Goal: Task Accomplishment & Management: Manage account settings

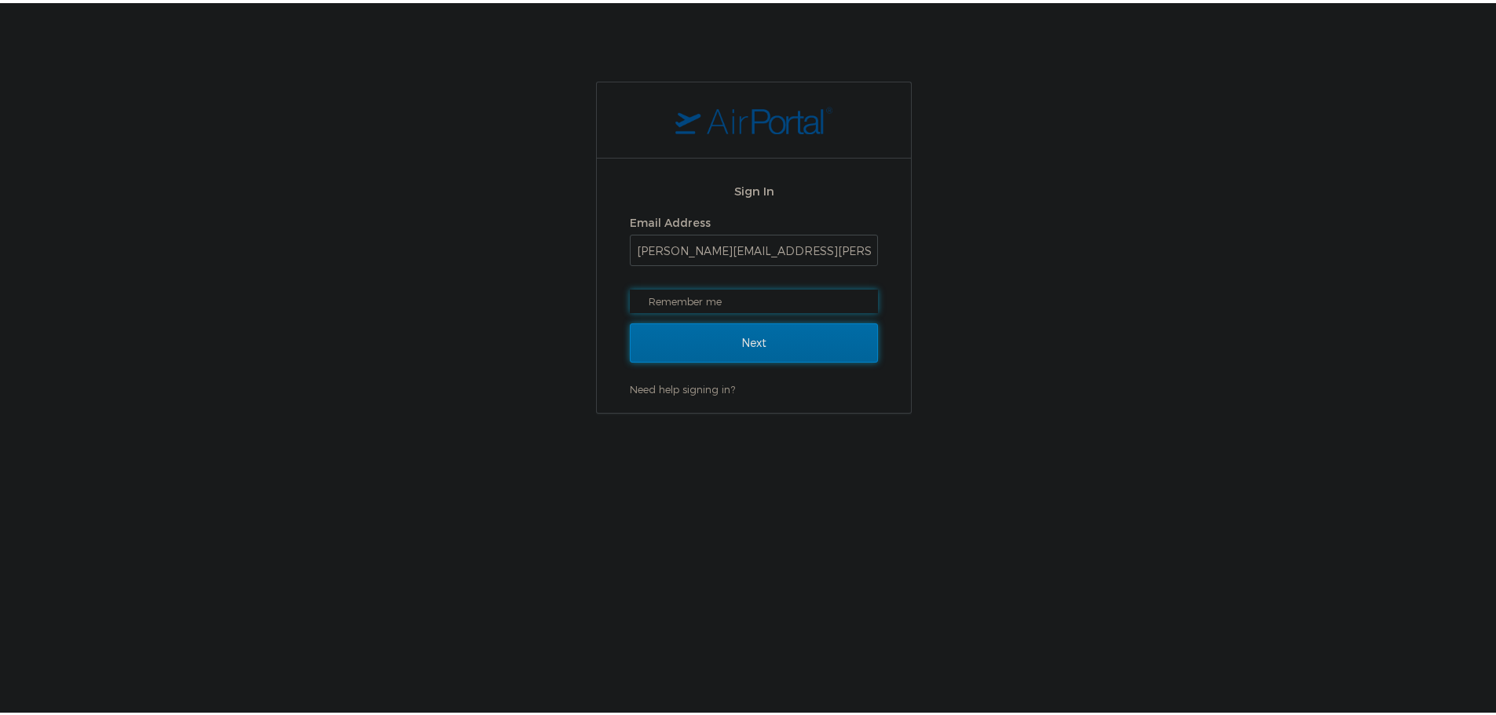
click at [687, 327] on input "Next" at bounding box center [754, 339] width 248 height 39
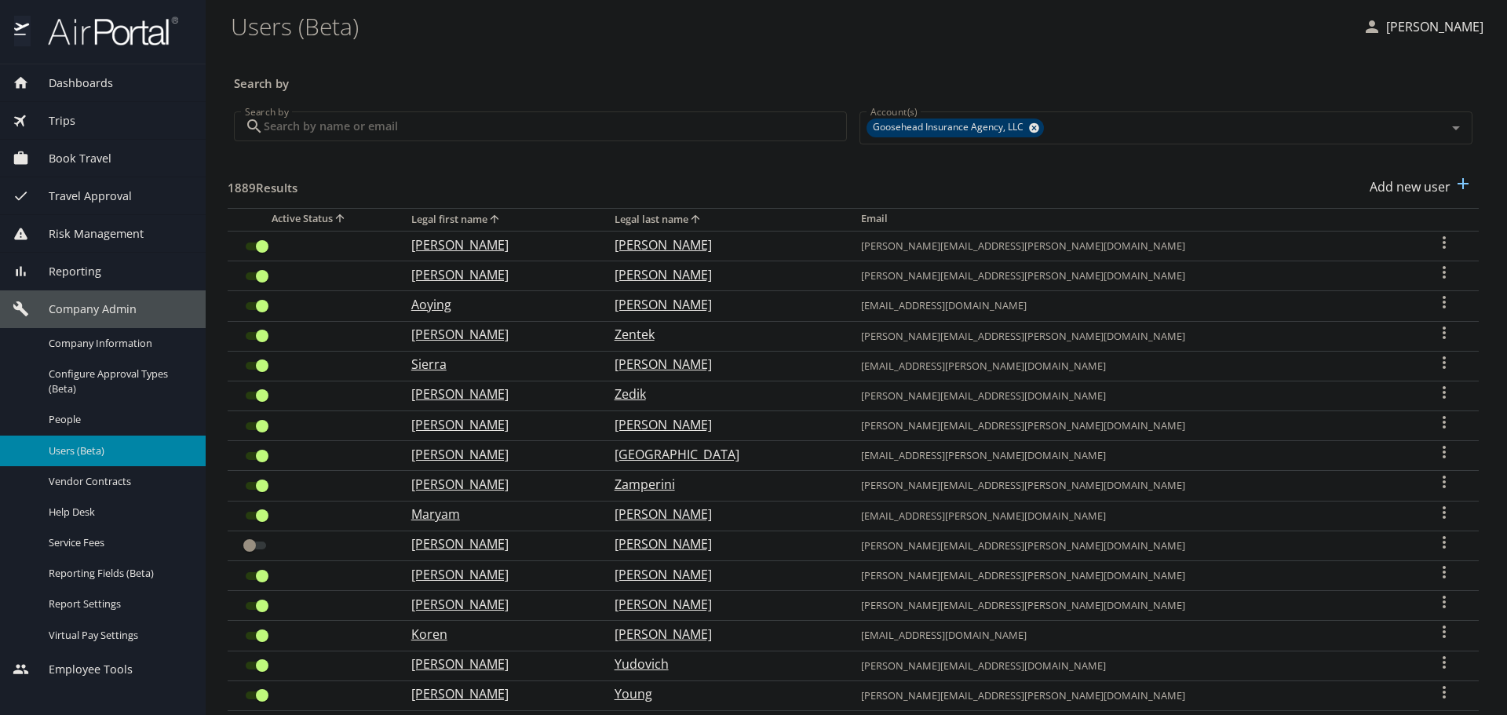
click at [487, 130] on input "Search by" at bounding box center [555, 126] width 583 height 30
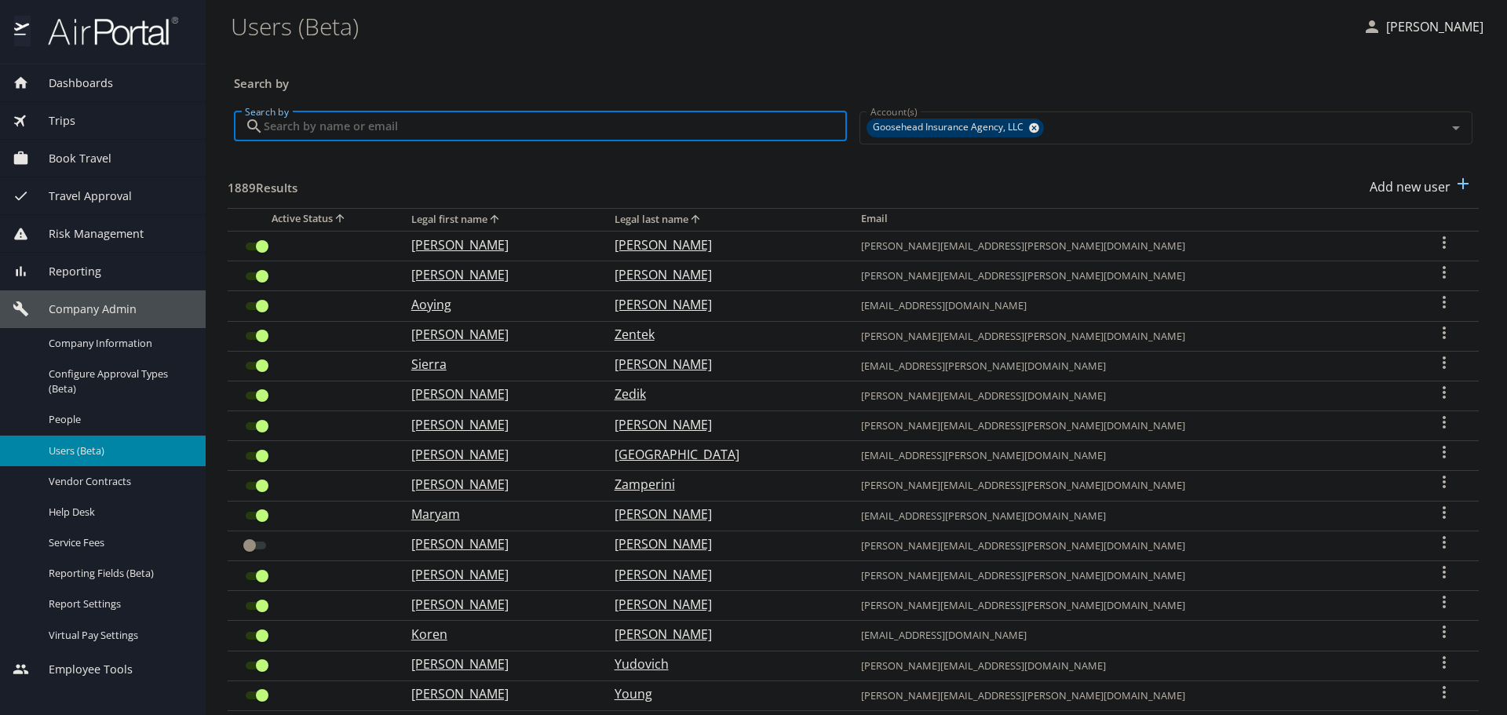
paste input "[PERSON_NAME][EMAIL_ADDRESS][DOMAIN_NAME]"
type input "[PERSON_NAME][EMAIL_ADDRESS][DOMAIN_NAME]"
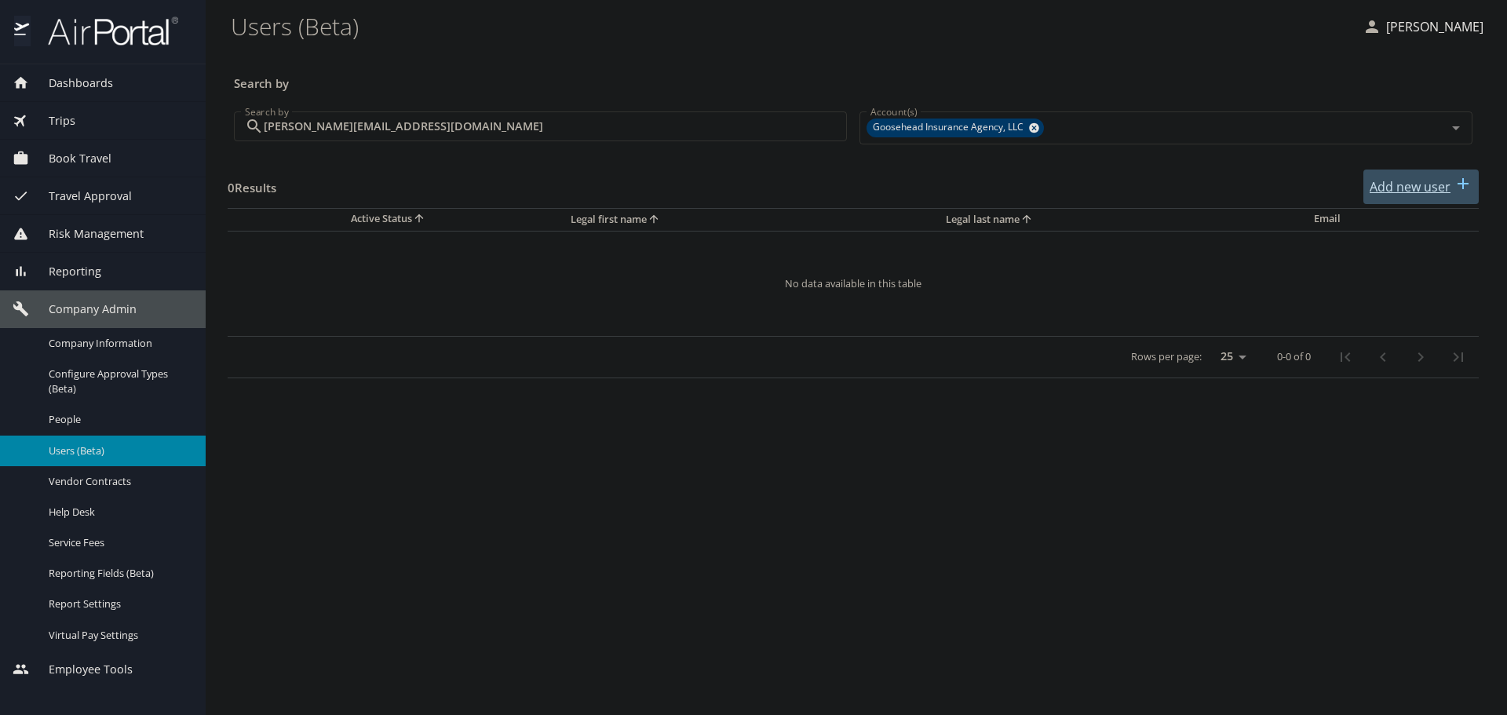
click at [1396, 190] on p "Add new user" at bounding box center [1410, 186] width 81 height 19
select select "US"
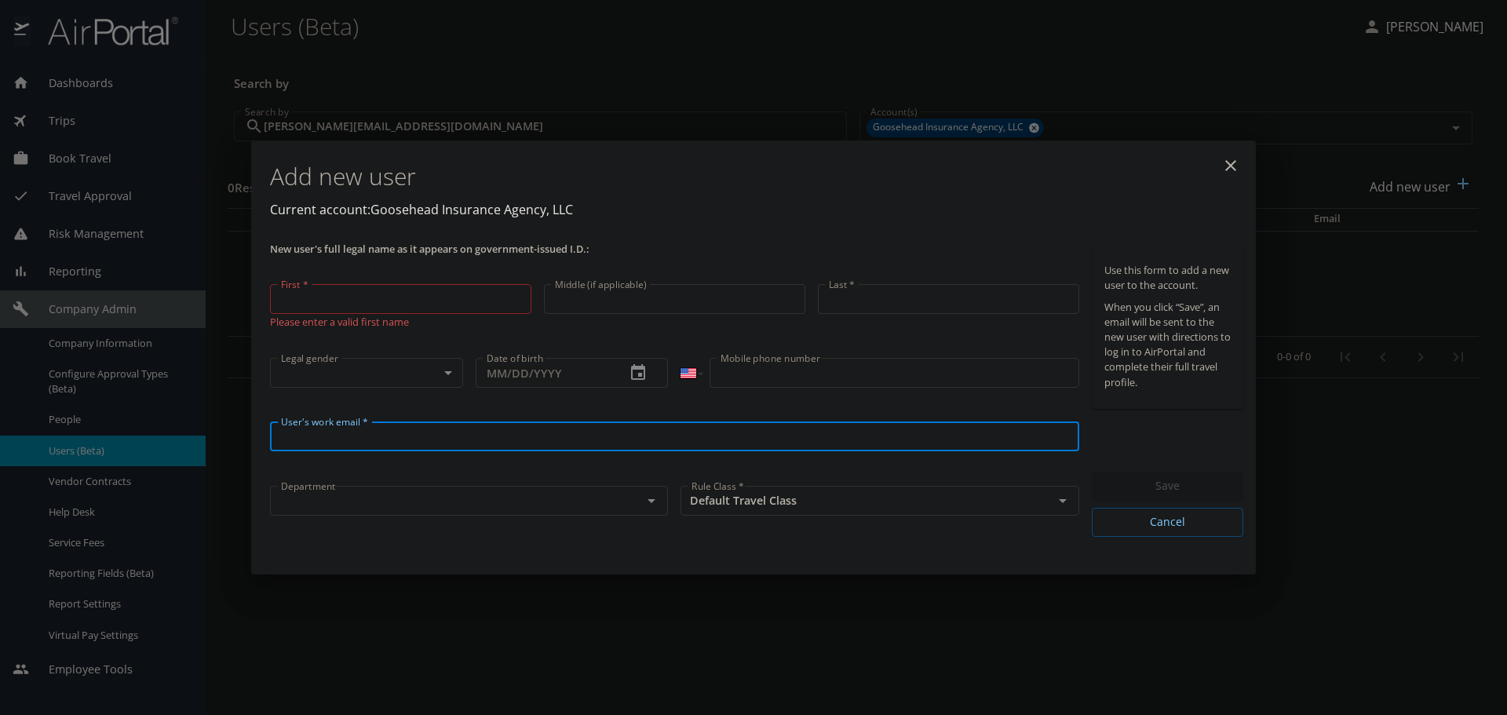
click at [382, 433] on input "User's work email *" at bounding box center [674, 437] width 809 height 30
paste input "sara.makanjuola@goosehead.com"
type input "sara.makanjuola@goosehead.com"
click at [403, 305] on input "First *" at bounding box center [400, 299] width 261 height 30
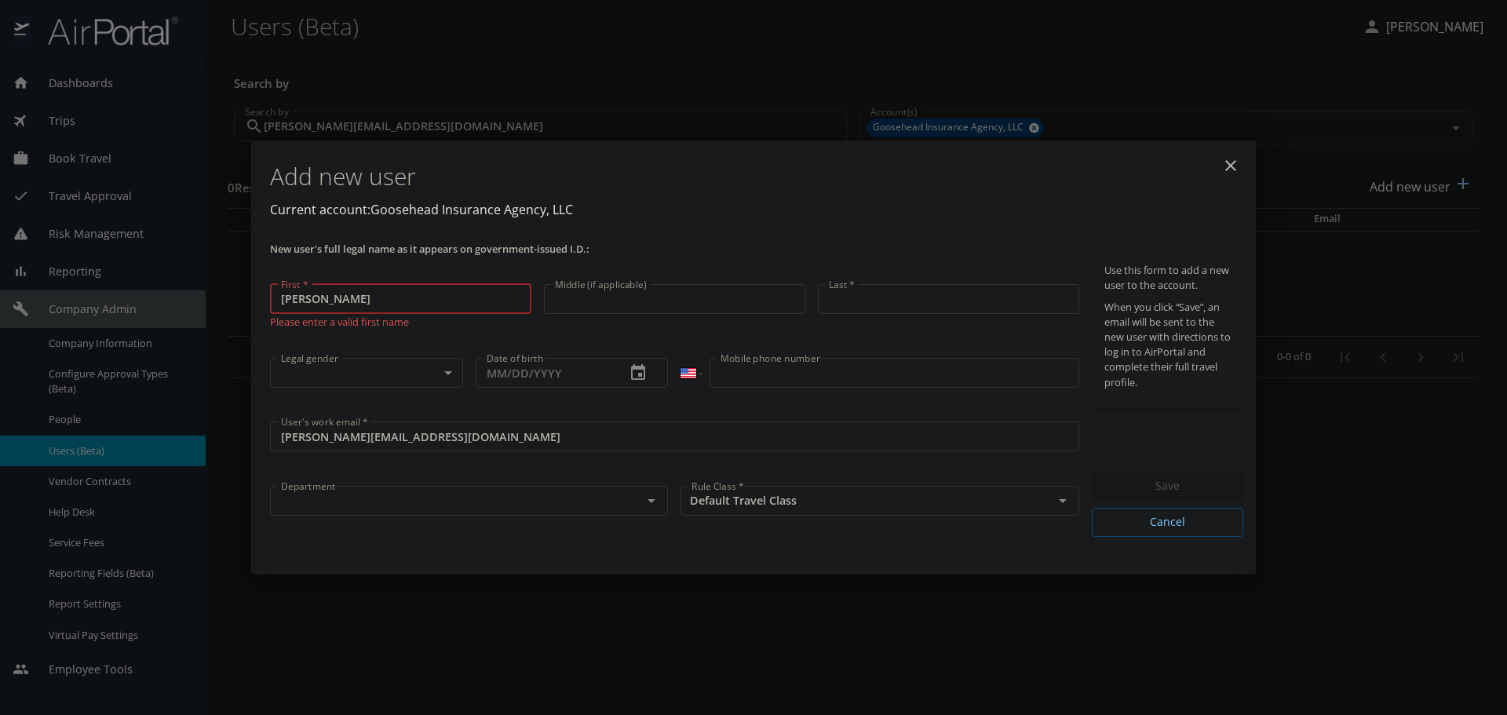
type input "Sara"
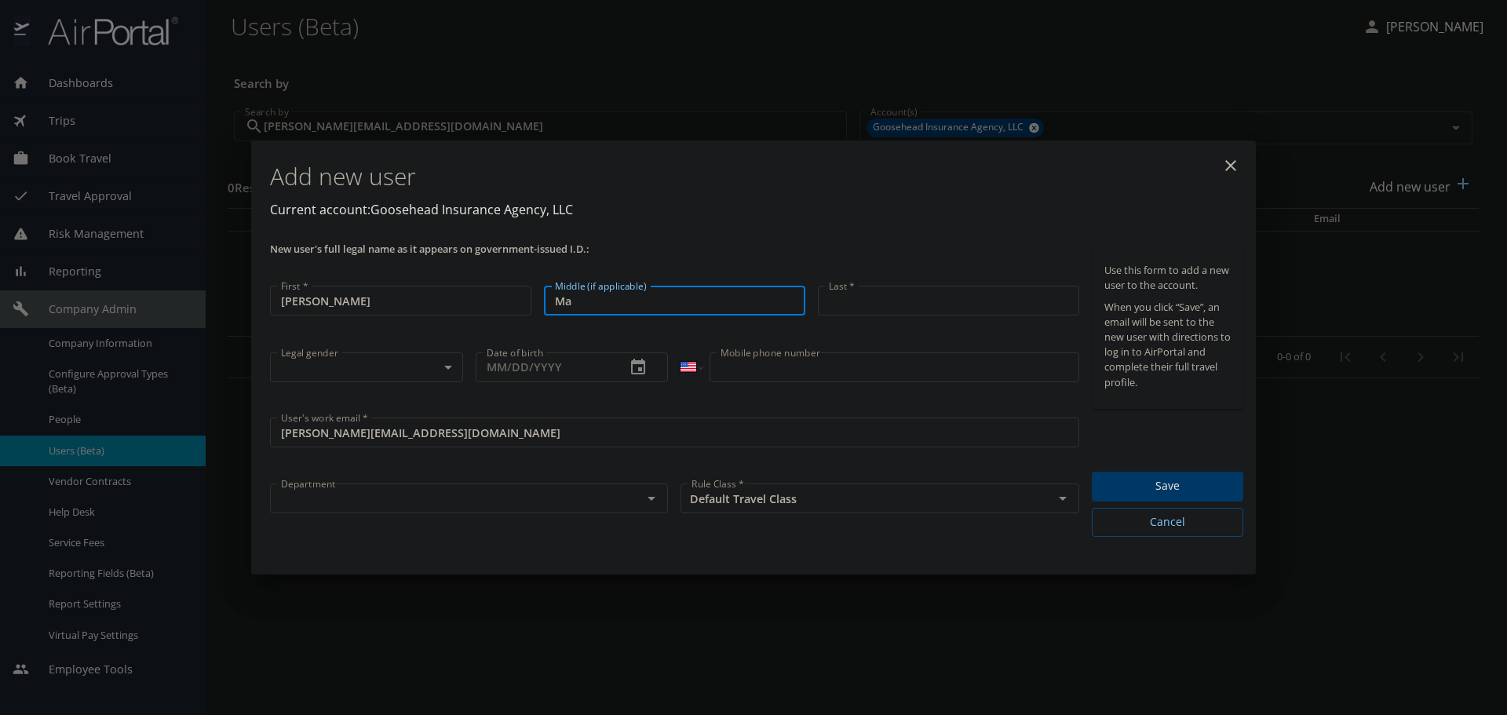
type input "M"
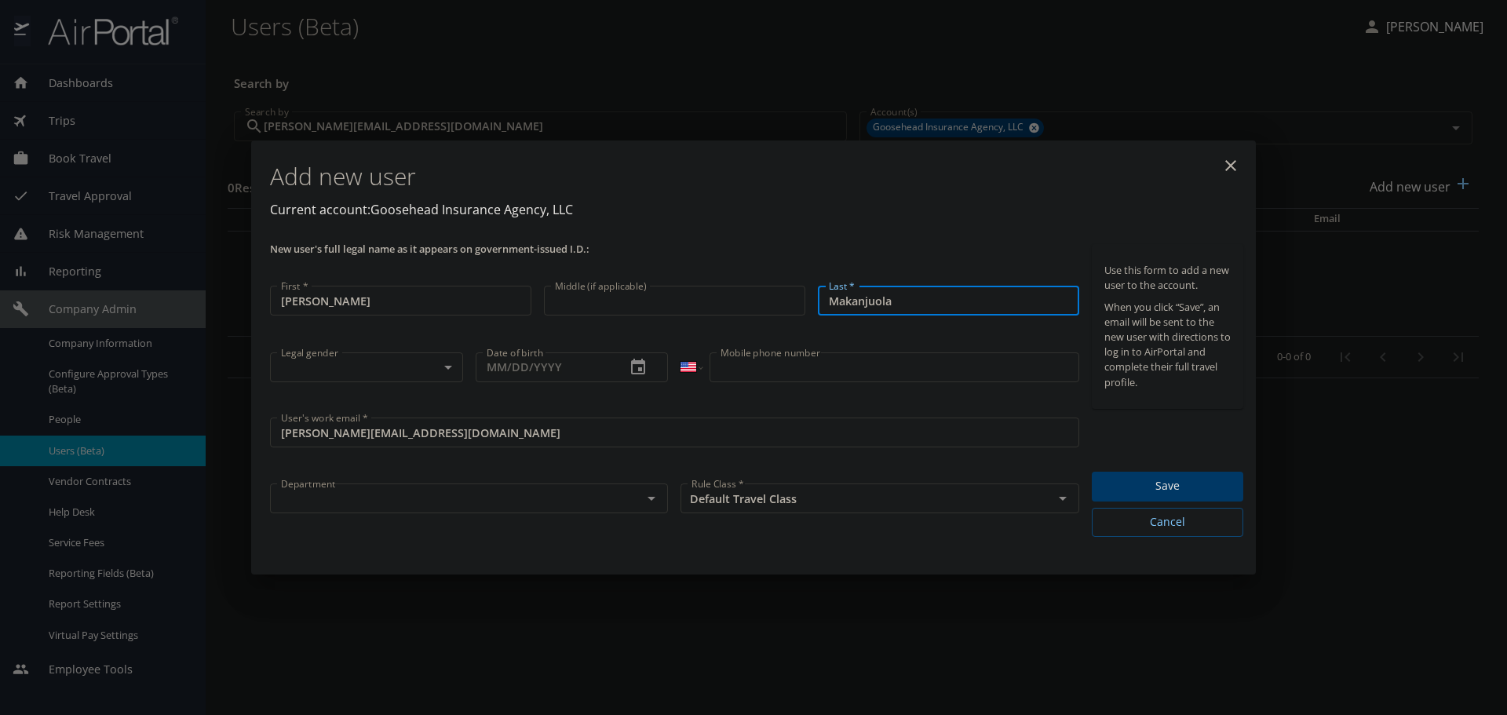
type input "Makanjuola"
click at [551, 499] on input "text" at bounding box center [446, 498] width 342 height 20
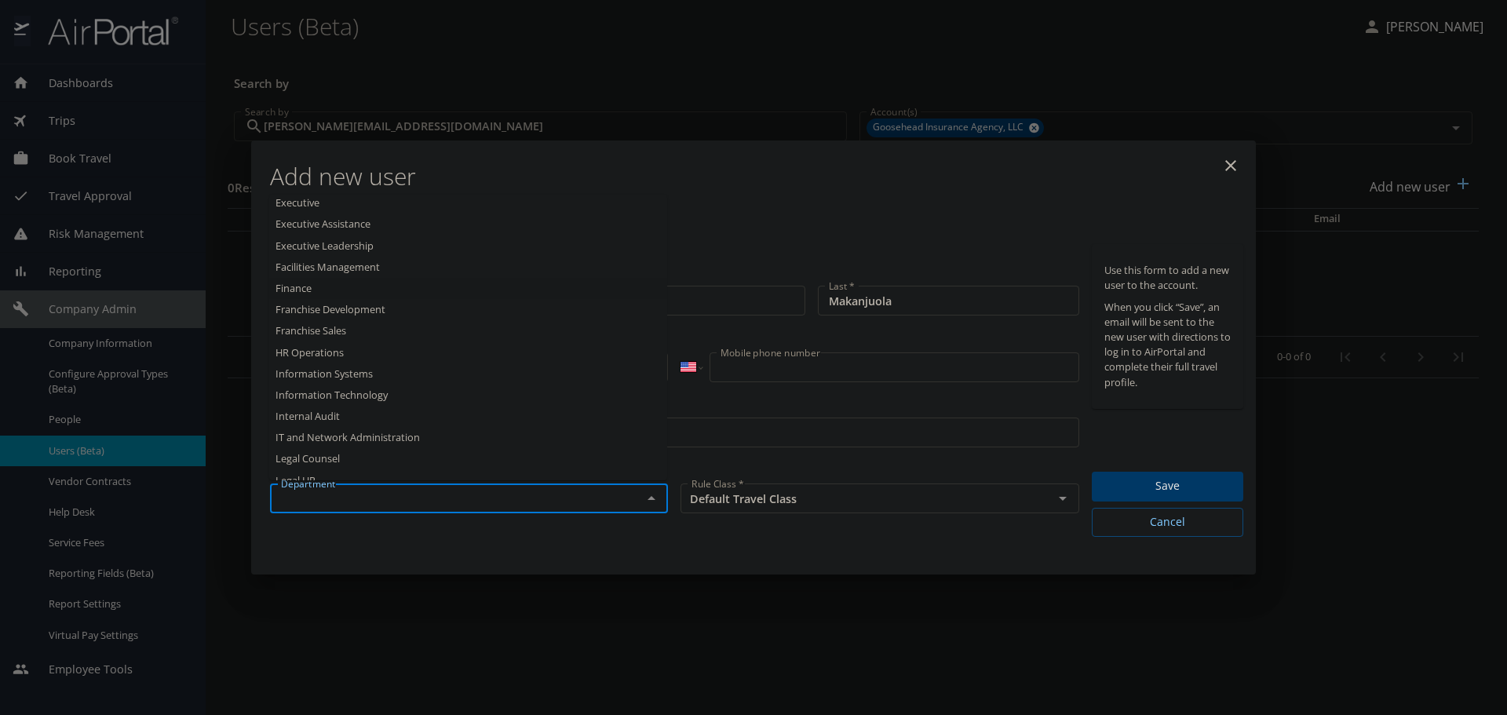
scroll to position [393, 0]
click at [361, 346] on li "Information Systems" at bounding box center [468, 346] width 398 height 21
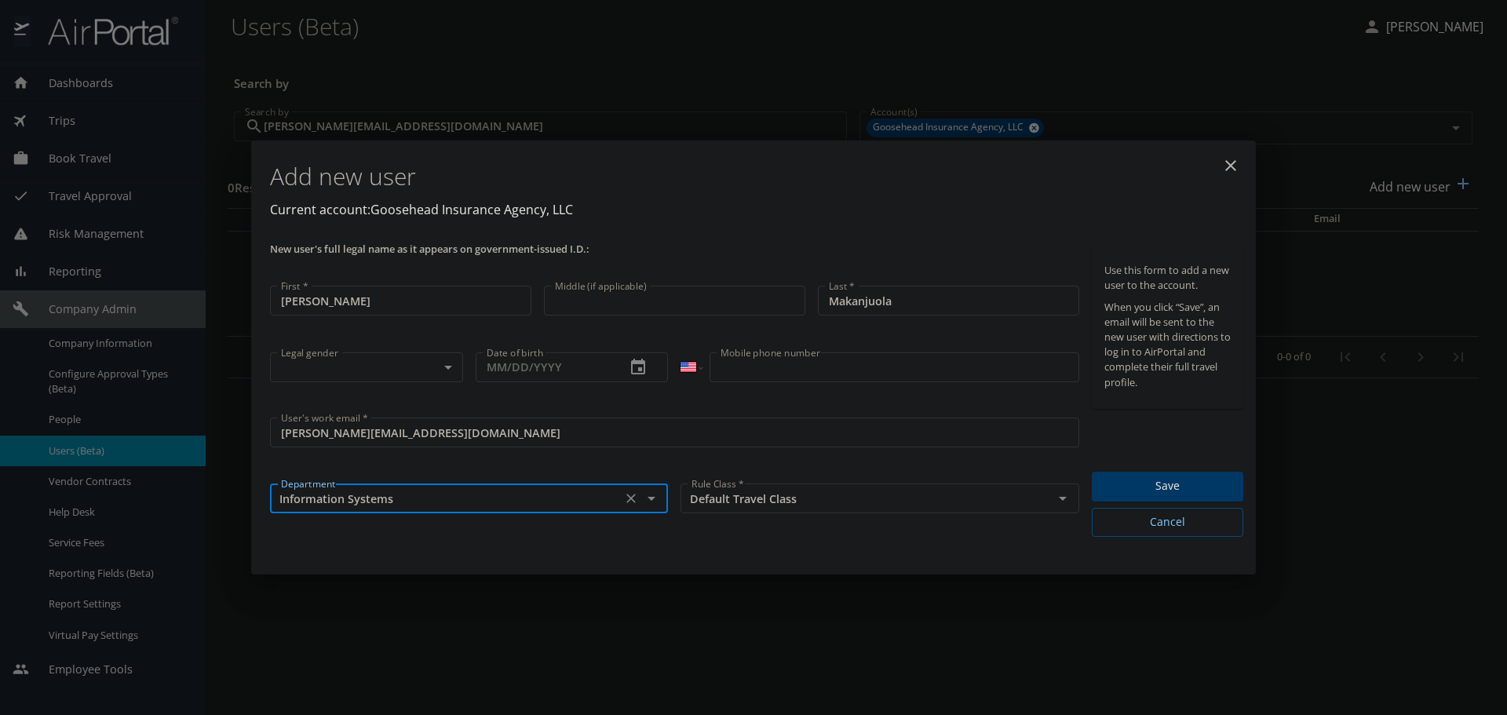
click at [443, 502] on input "Information Systems" at bounding box center [446, 498] width 342 height 20
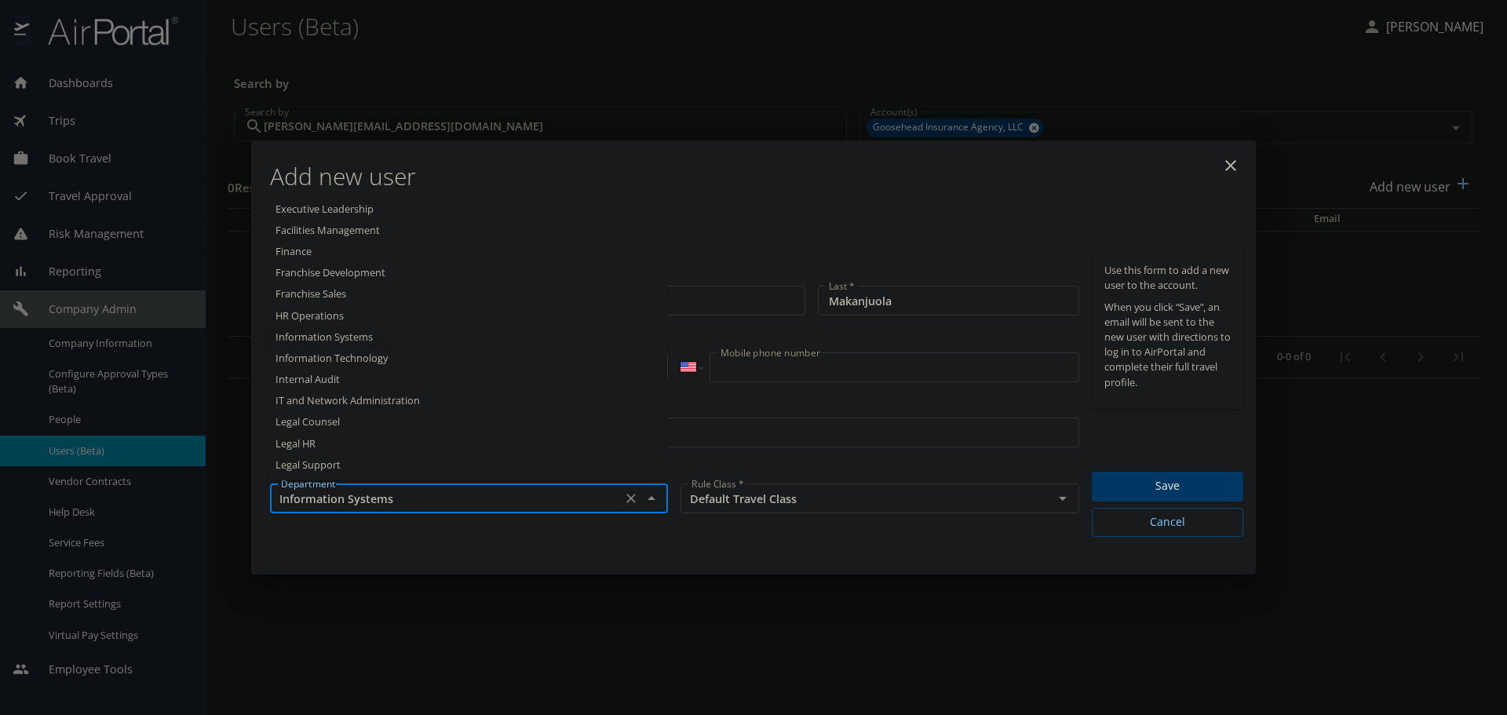
scroll to position [429, 0]
click at [398, 331] on li "Information Technology" at bounding box center [468, 330] width 398 height 21
type input "Information Technology"
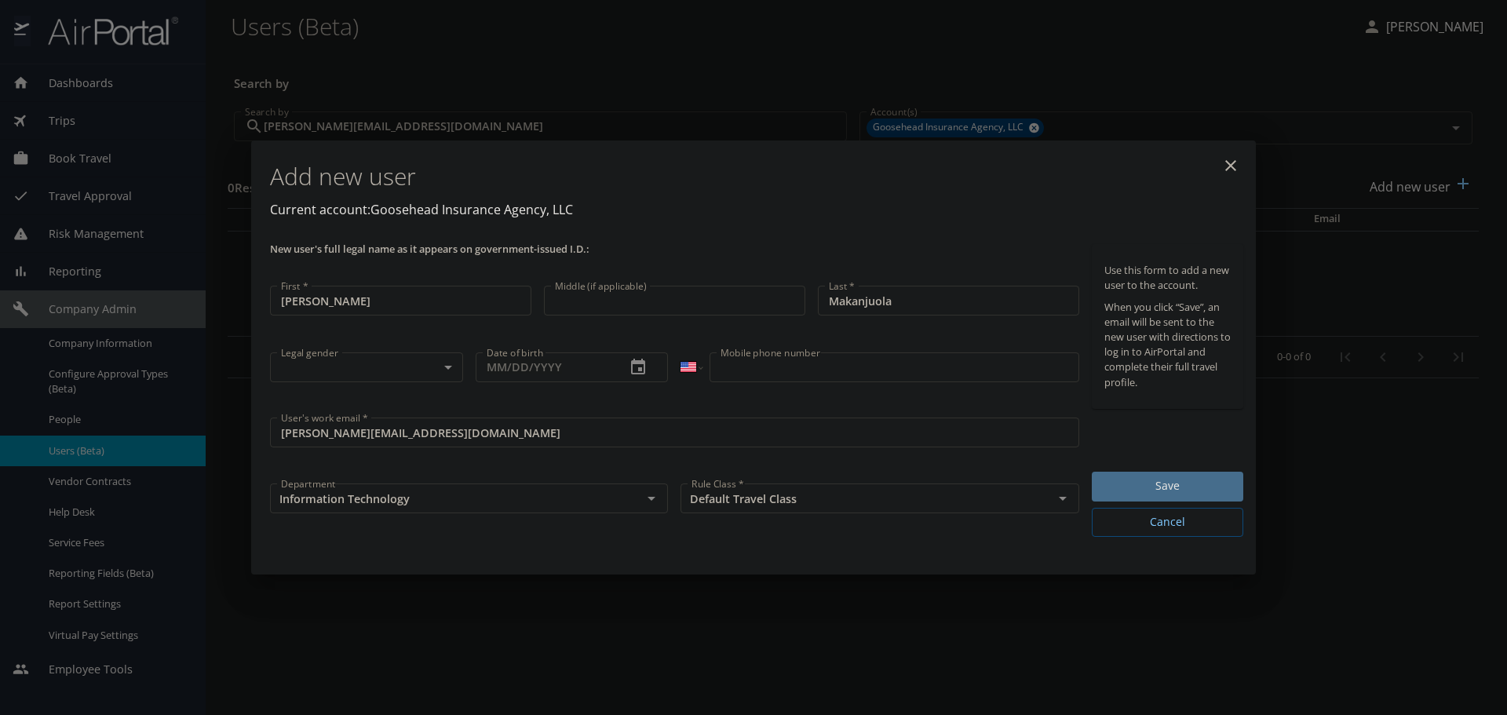
click at [1121, 480] on span "Save" at bounding box center [1168, 487] width 126 height 20
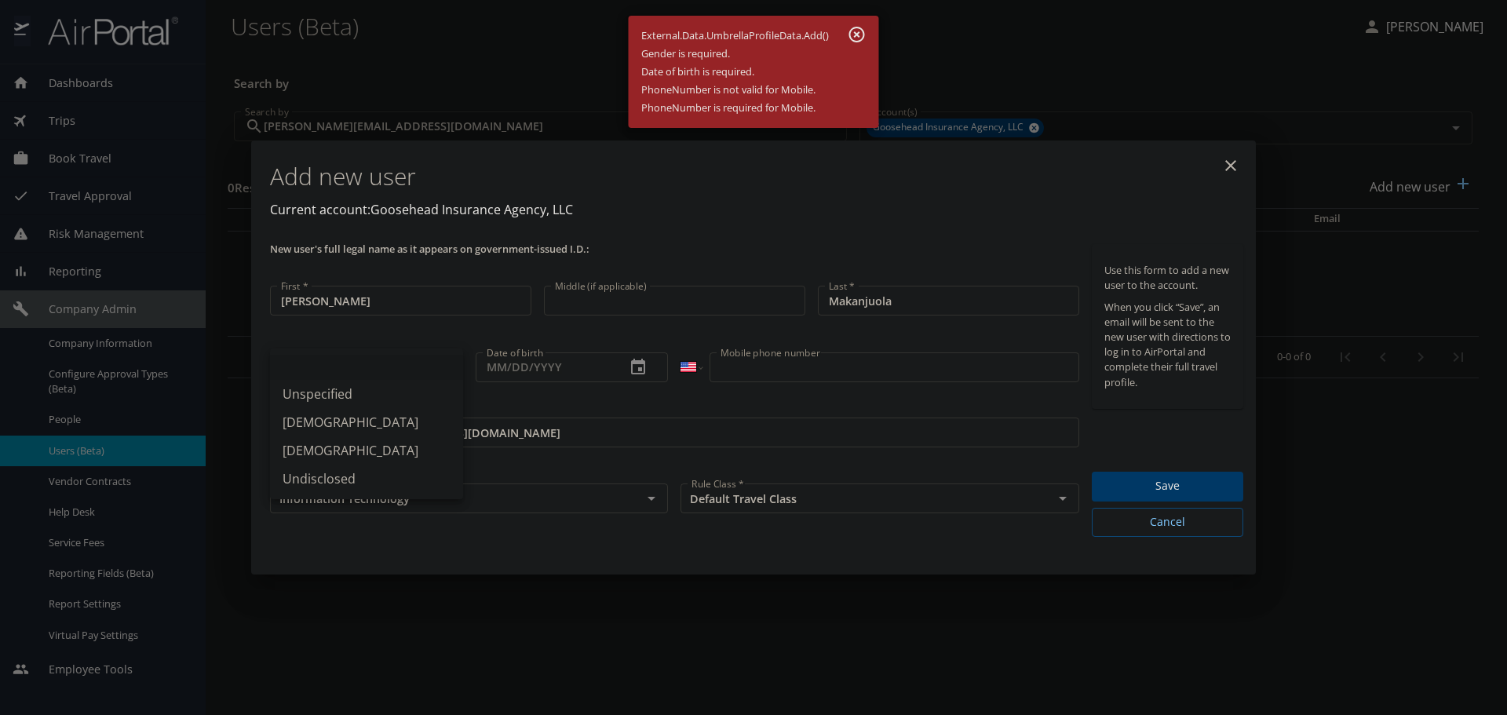
click at [403, 363] on body "Dashboards AirPortal 360™ Manager My Travel Dashboard Trips Airtinerary® Lookup…" at bounding box center [753, 357] width 1507 height 715
click at [360, 389] on li "Unspecified" at bounding box center [366, 394] width 193 height 28
type input "Unspecified"
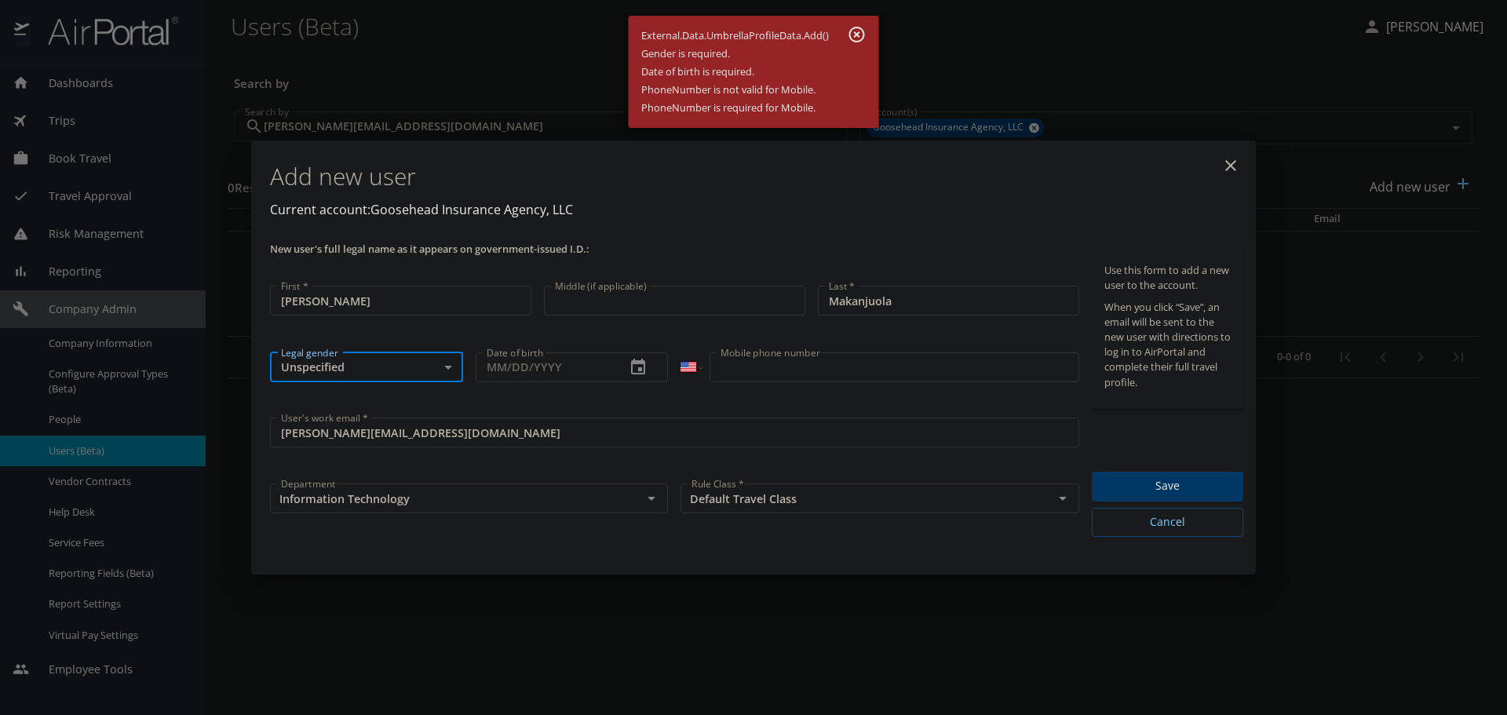
click at [1206, 488] on span "Save" at bounding box center [1168, 487] width 126 height 20
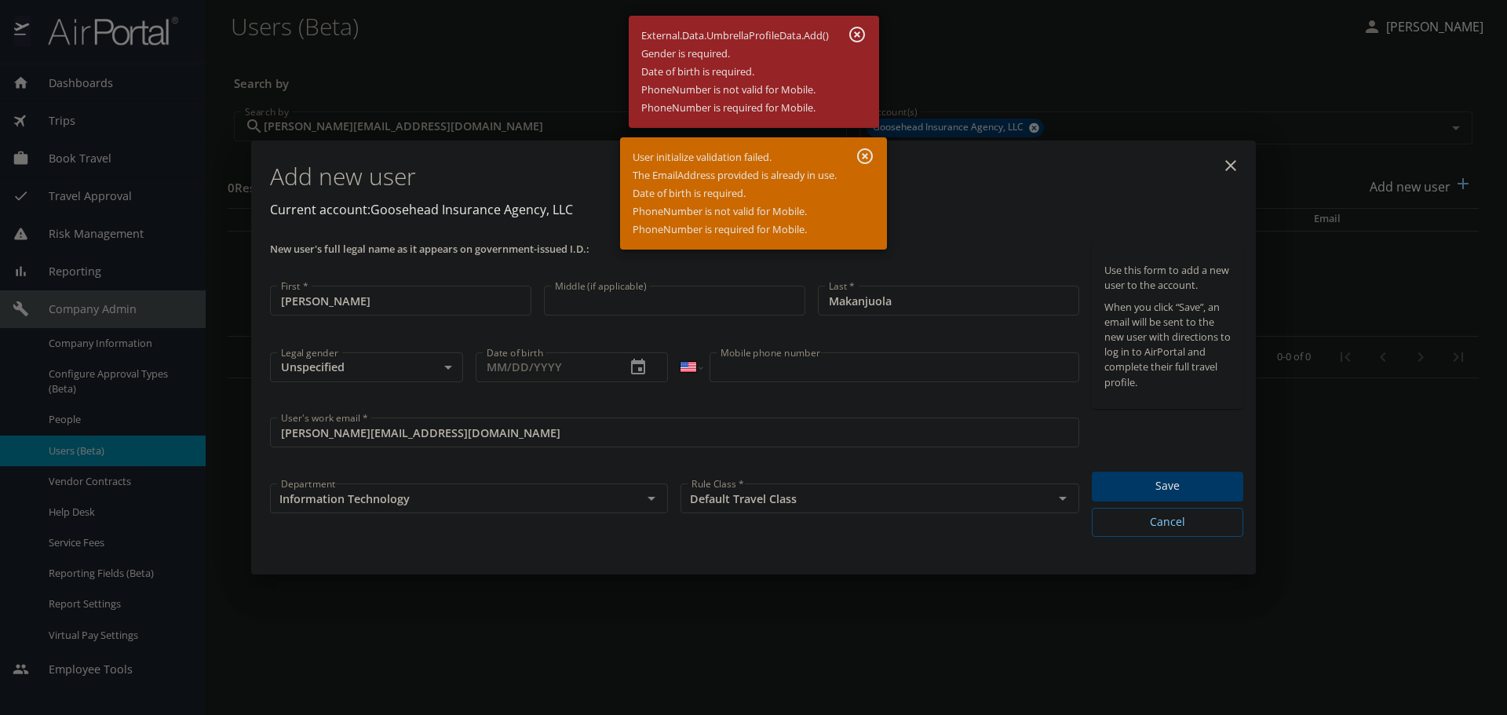
click at [866, 154] on icon "button" at bounding box center [865, 156] width 16 height 16
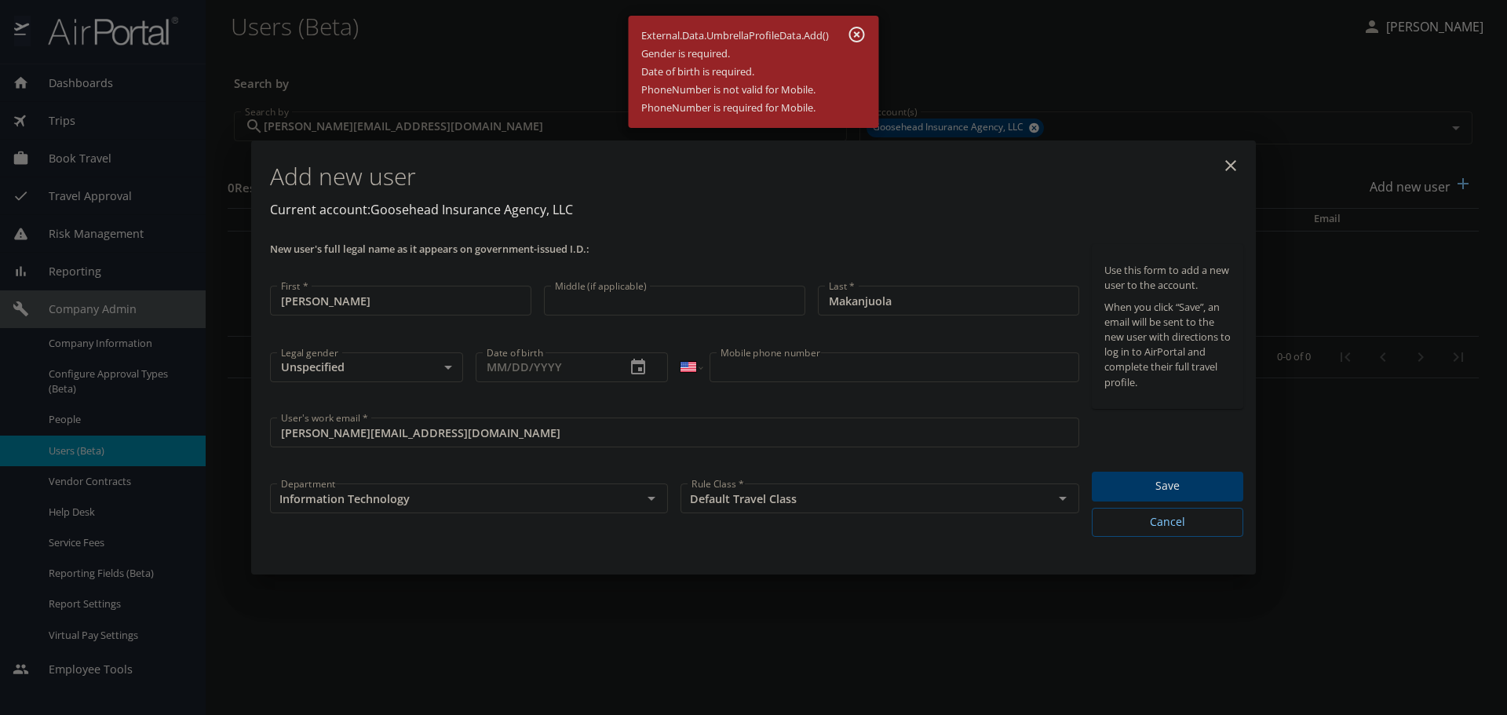
click at [866, 31] on icon "button" at bounding box center [857, 34] width 19 height 19
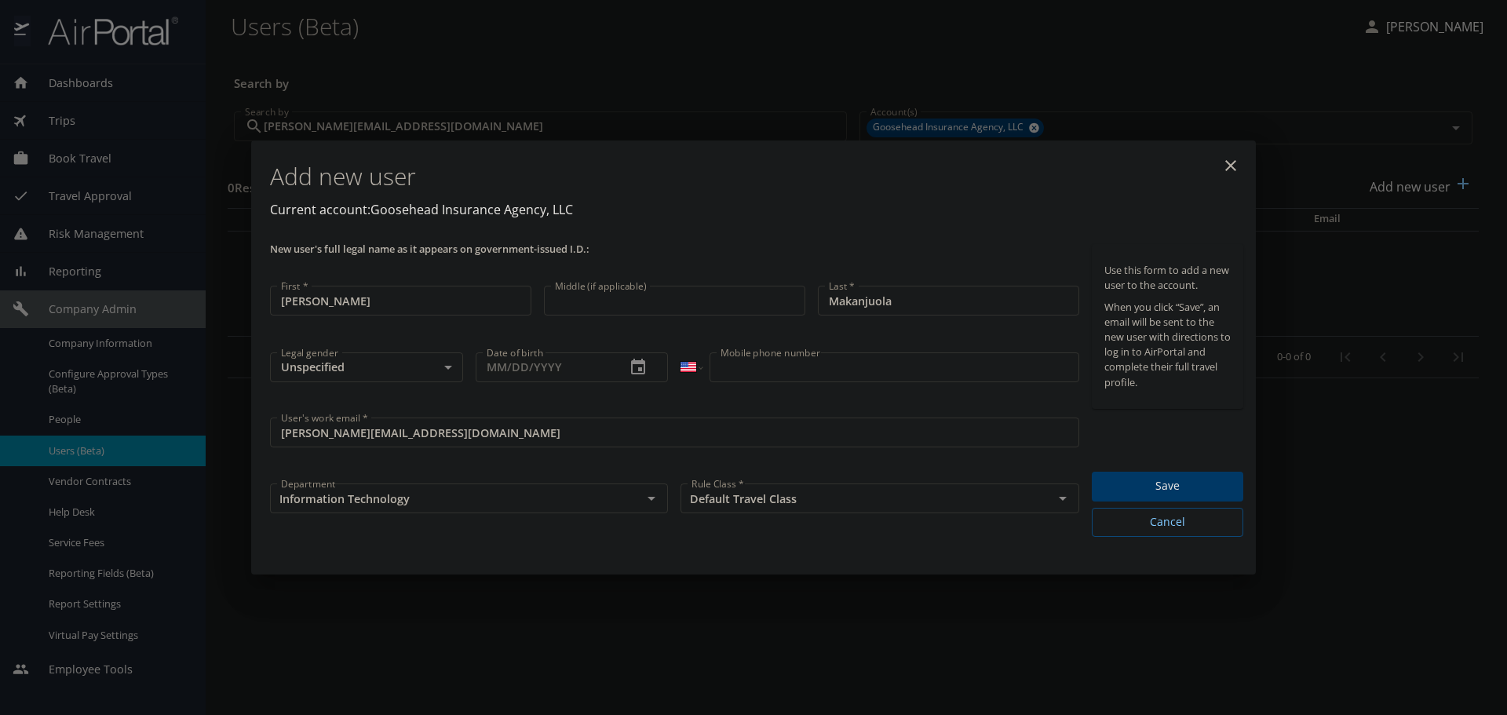
click at [1234, 162] on icon "close" at bounding box center [1230, 165] width 11 height 11
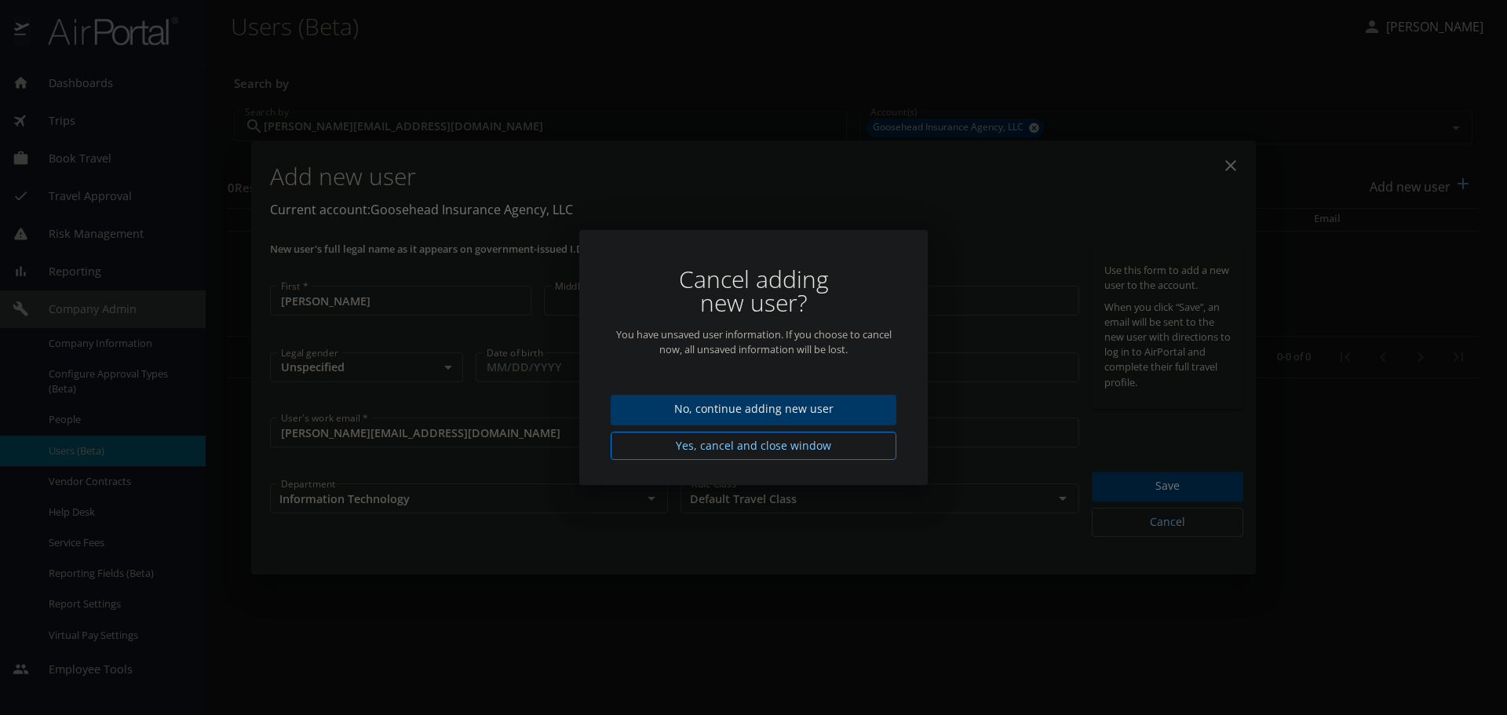
click at [740, 446] on span "Yes, cancel and close window" at bounding box center [753, 446] width 261 height 20
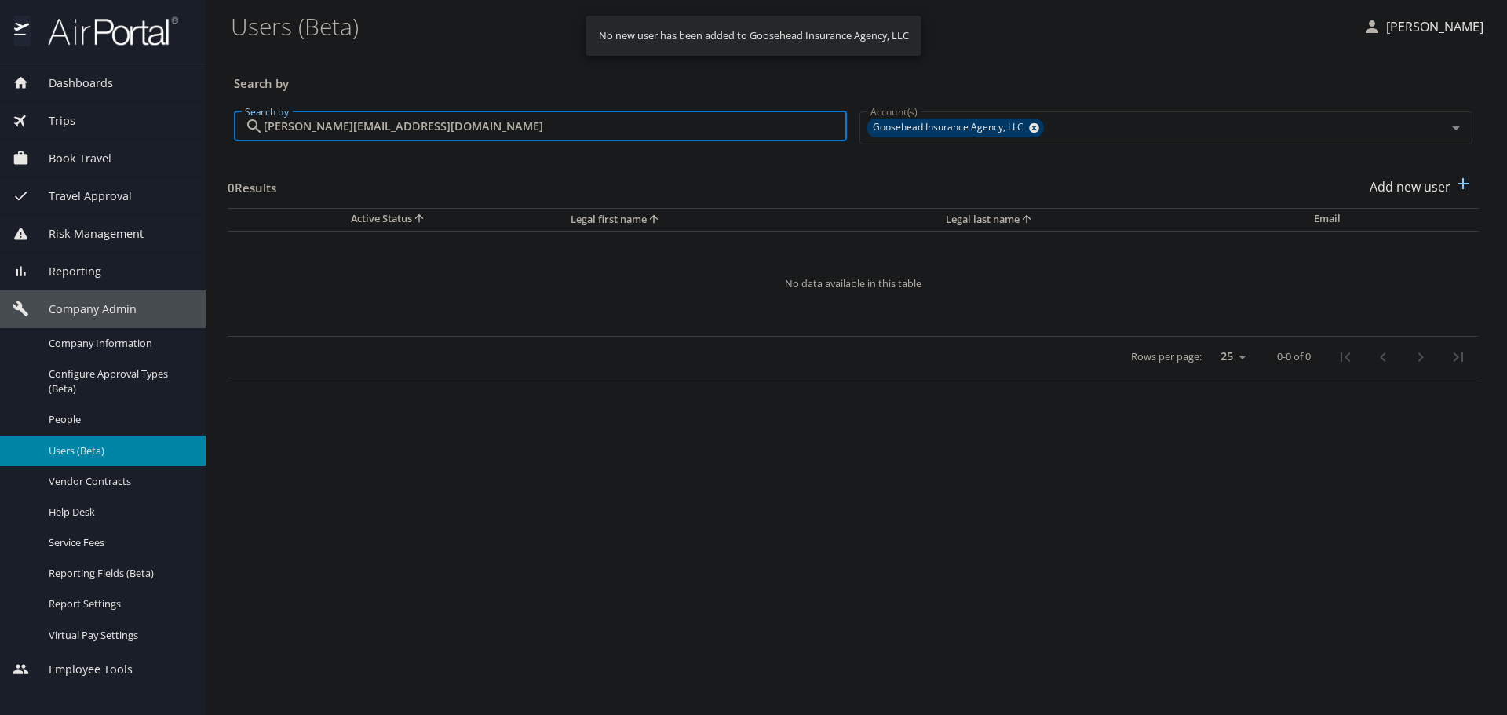
click at [452, 124] on input "sara.makanjuola@goosehead.com" at bounding box center [555, 126] width 583 height 30
drag, startPoint x: 498, startPoint y: 130, endPoint x: 216, endPoint y: 111, distance: 282.4
click at [216, 111] on main "Users (Beta) Joshua Garza Search by Search by sara.makanjuola@goosehead.com Sea…" at bounding box center [857, 357] width 1302 height 715
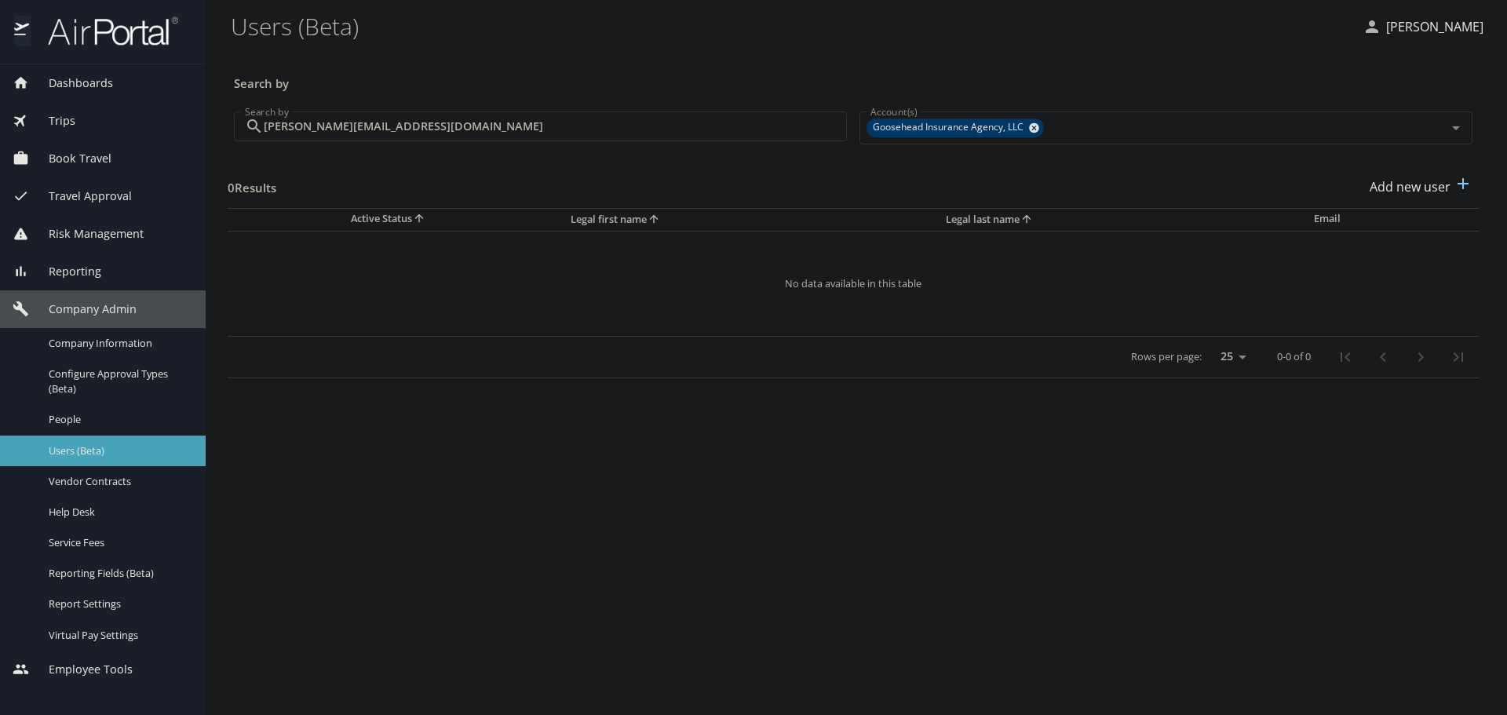
click at [97, 447] on span "Users (Beta)" at bounding box center [118, 451] width 138 height 15
click at [1425, 178] on p "Add new user" at bounding box center [1410, 186] width 81 height 19
select select "US"
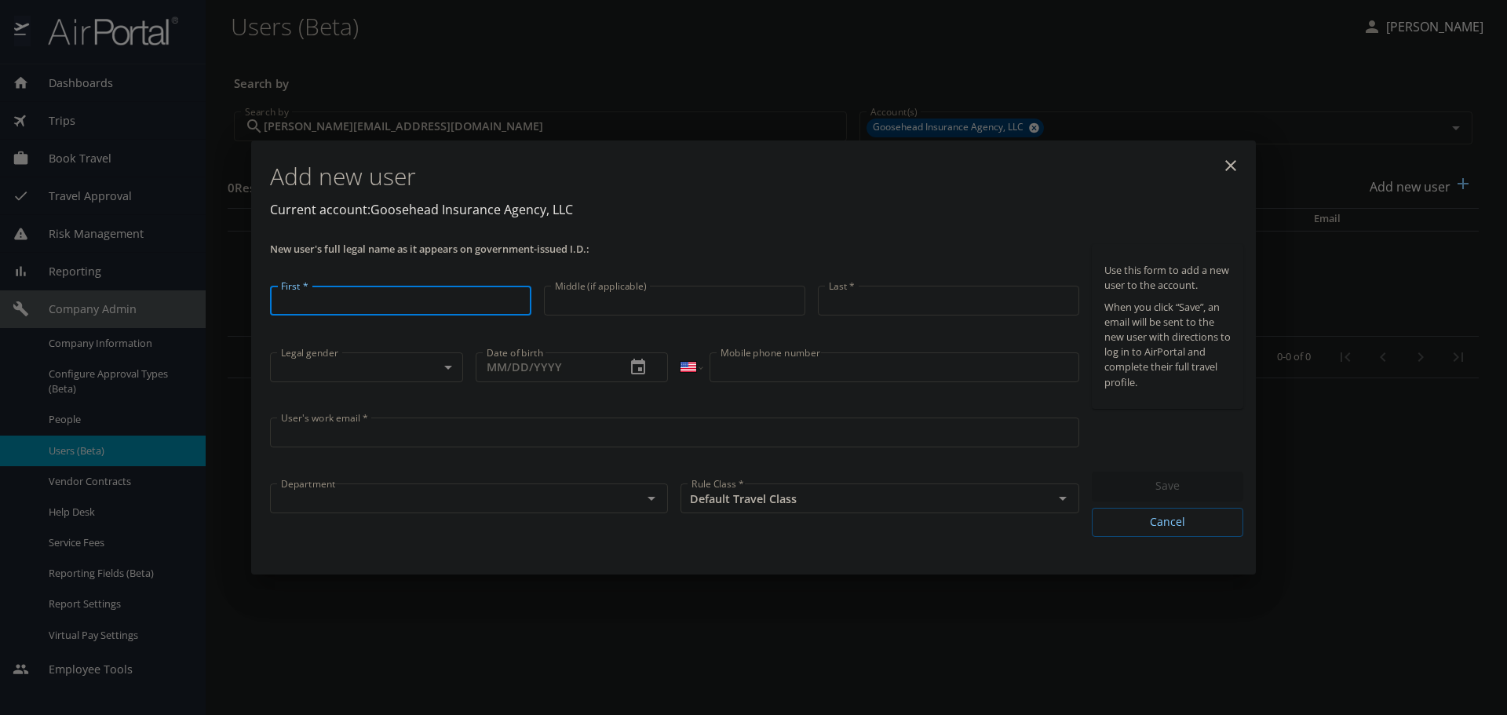
click at [374, 451] on div "User's work email * User's work email *" at bounding box center [675, 444] width 822 height 66
click at [380, 443] on input "User's work email *" at bounding box center [674, 437] width 809 height 30
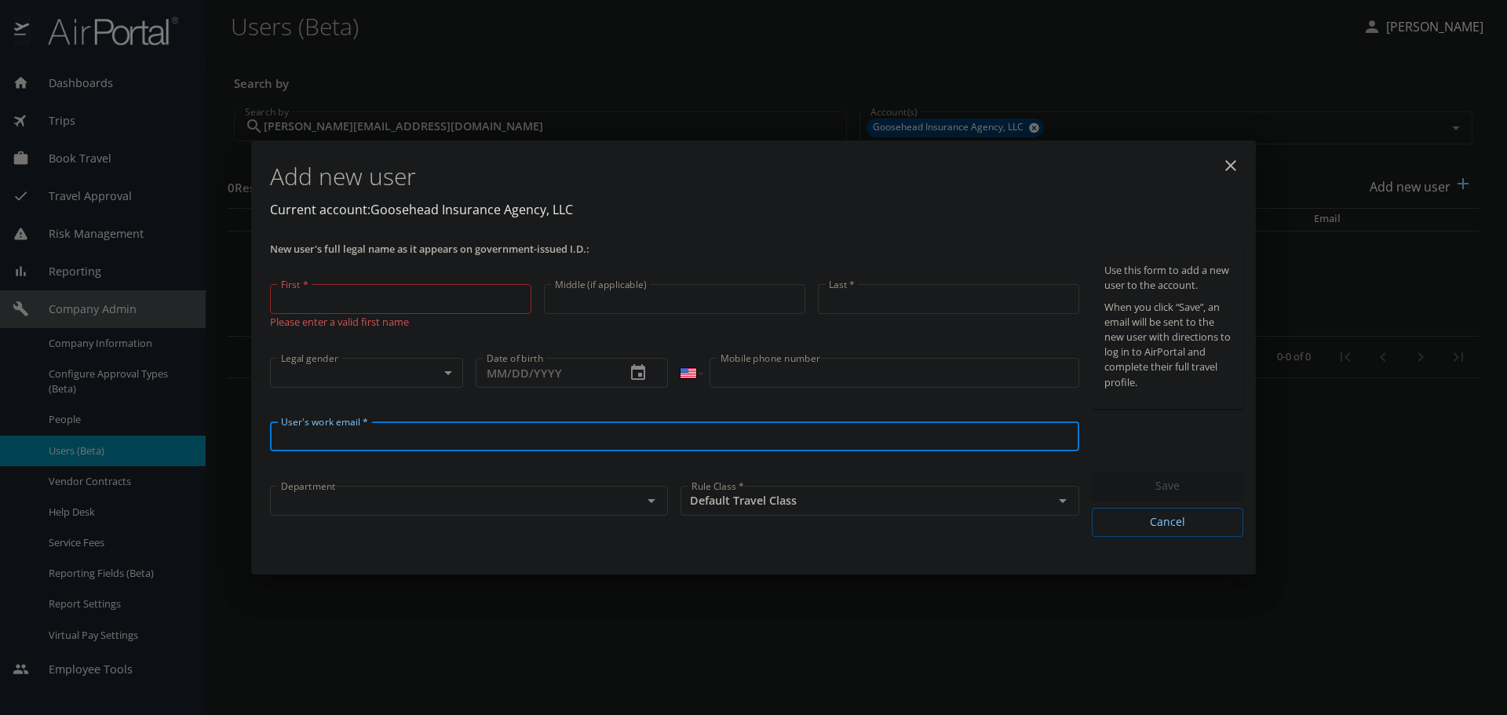
paste input "sara.makanjuola@goosehead.com"
type input "sara.makanjuola@goosehead.com"
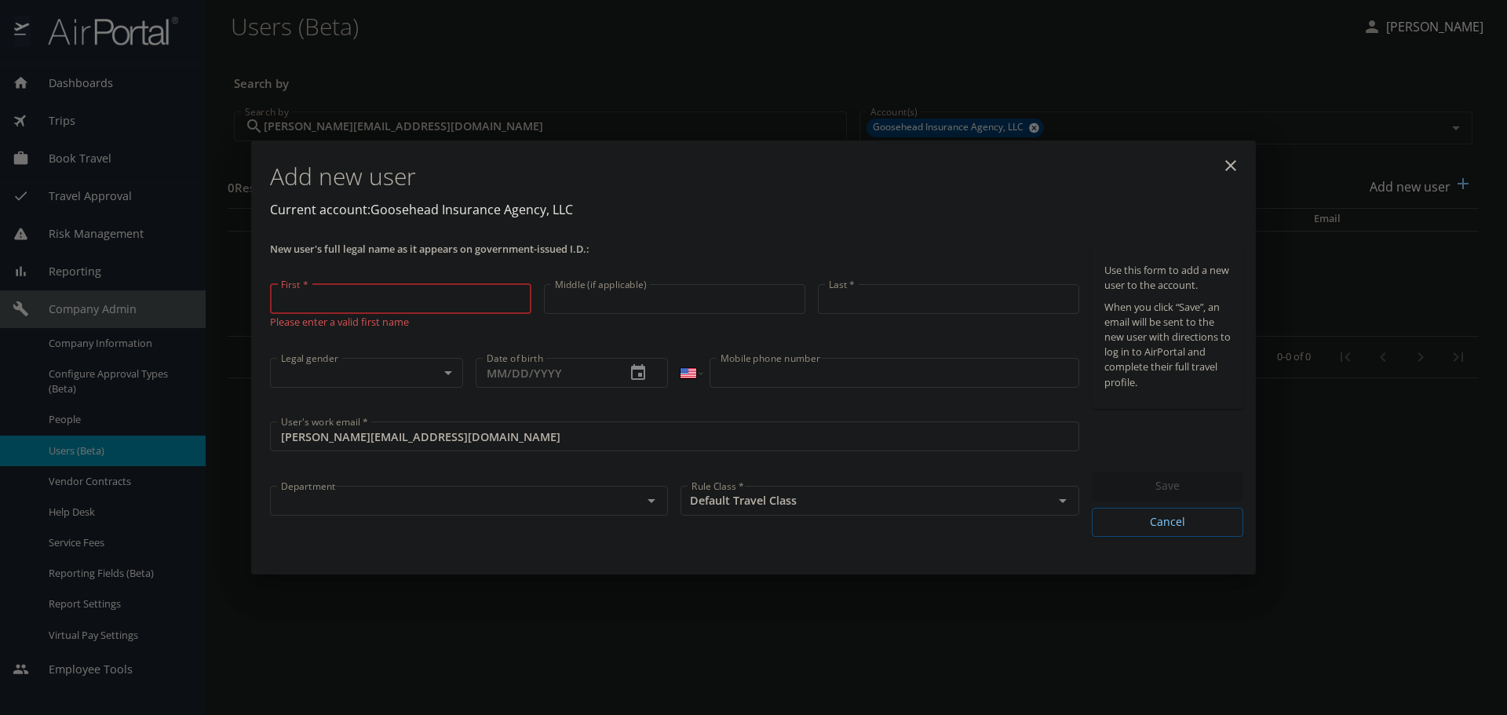
click at [438, 292] on input "First *" at bounding box center [400, 299] width 261 height 30
type input "Sara"
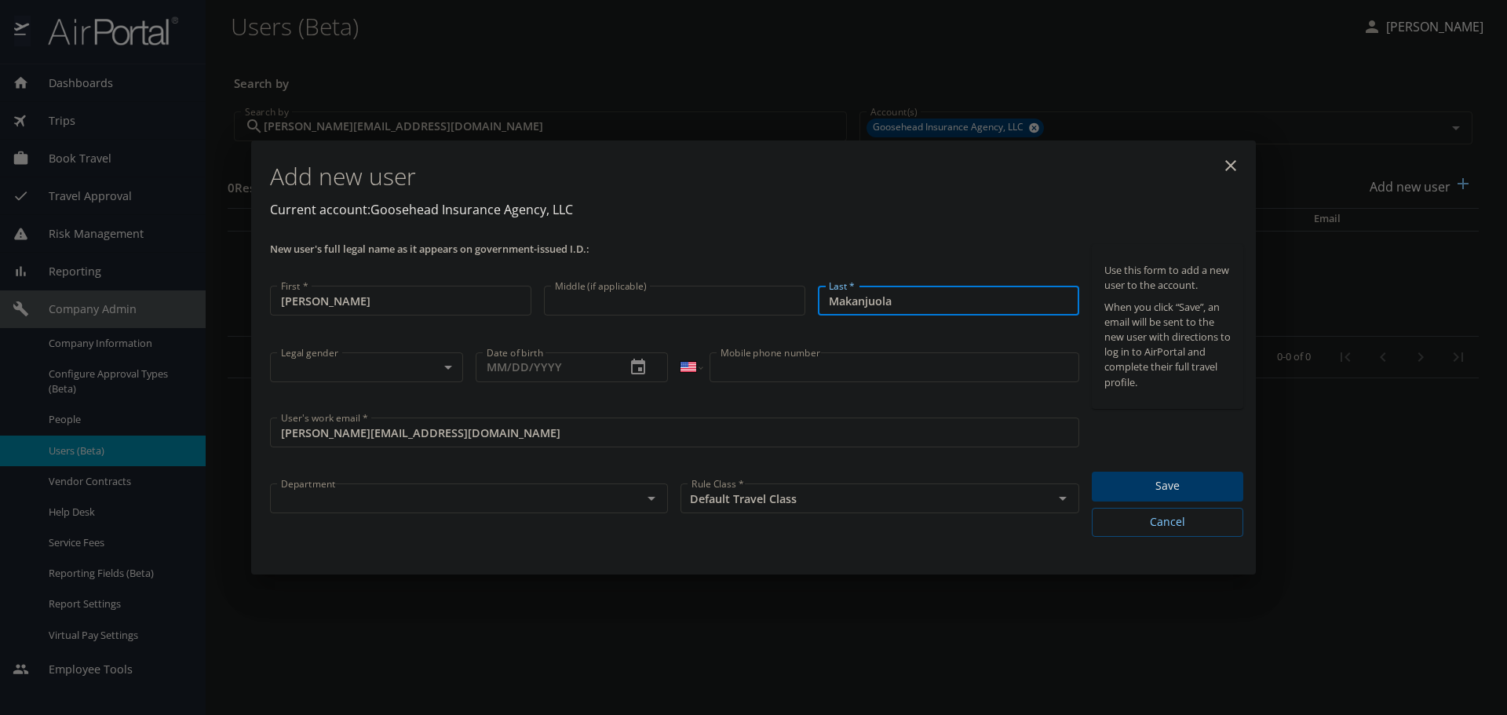
type input "Makanjuola"
click at [373, 486] on div "Department" at bounding box center [469, 499] width 398 height 30
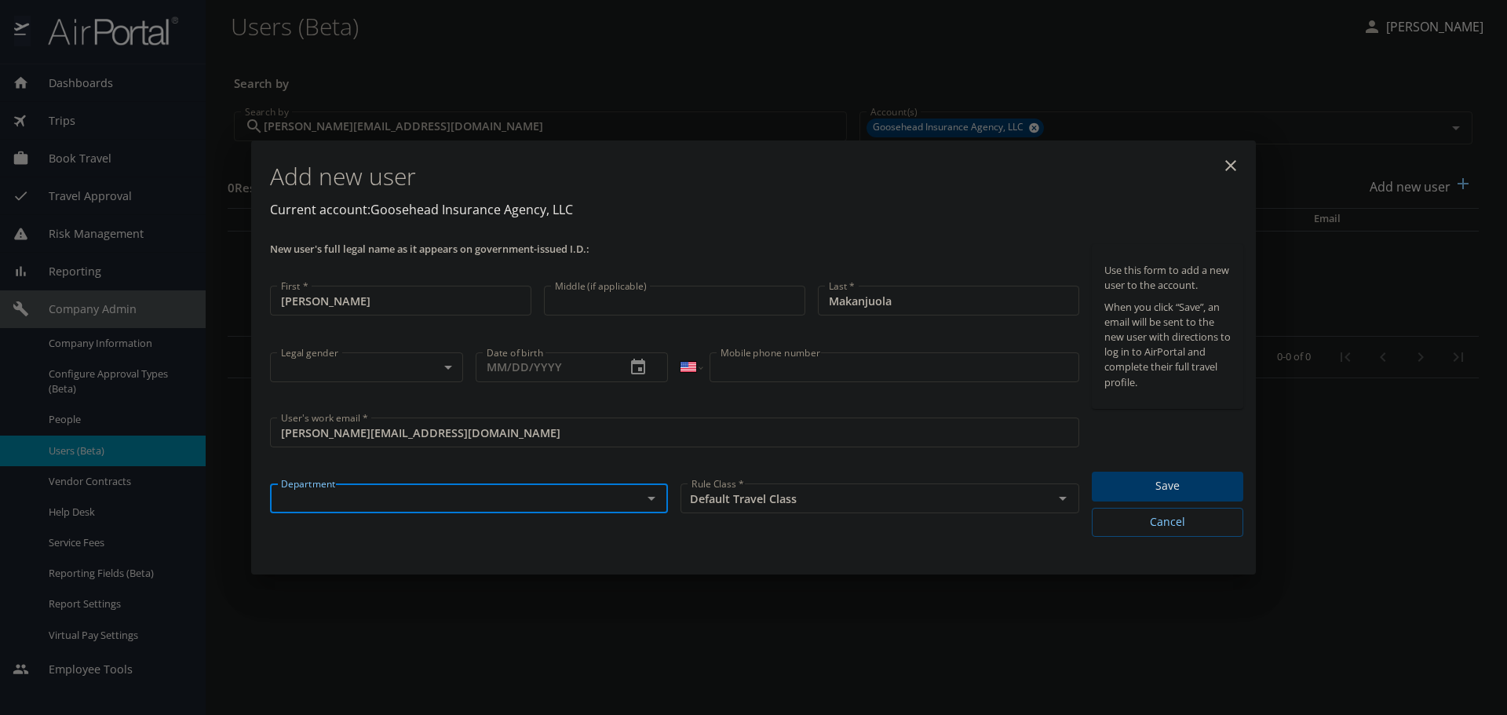
click at [367, 499] on input "text" at bounding box center [446, 498] width 342 height 20
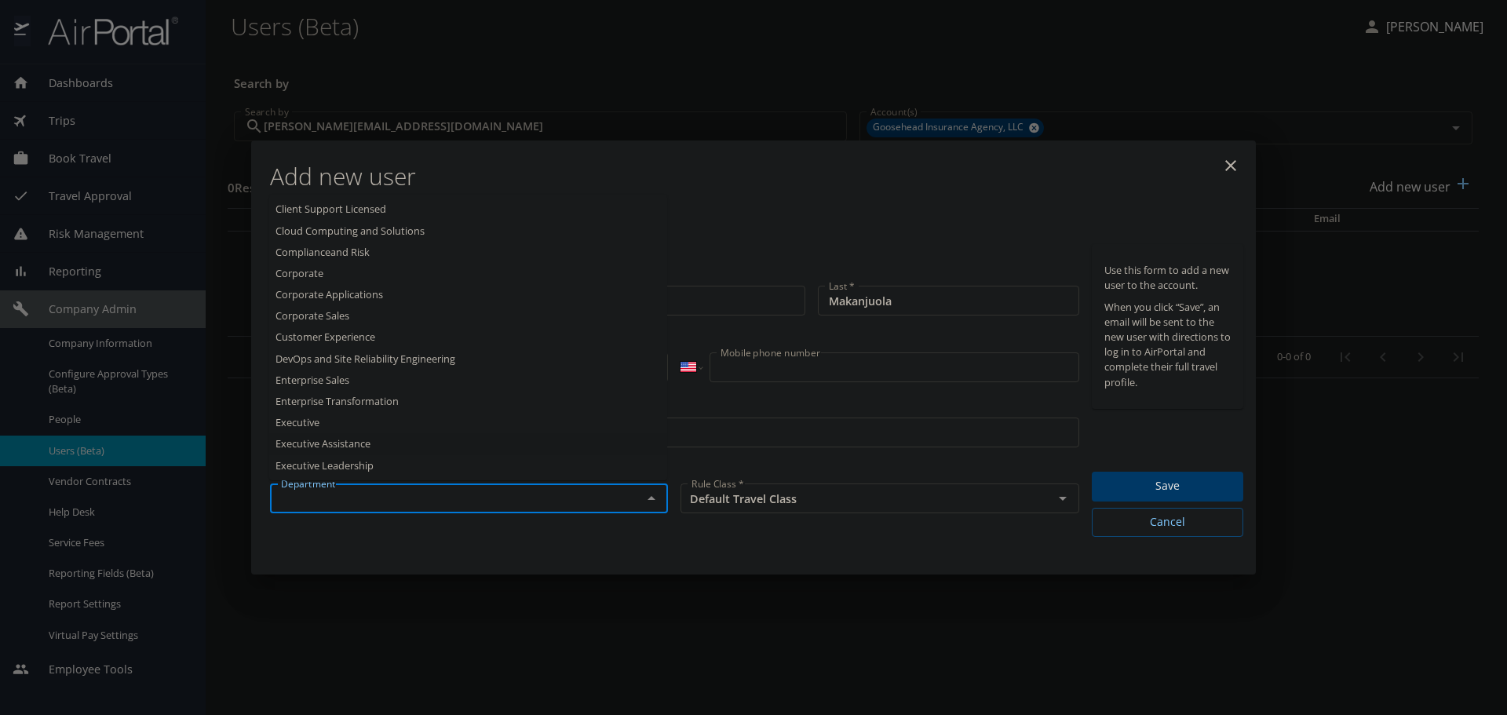
scroll to position [314, 0]
click at [332, 444] on li "Information Technology" at bounding box center [468, 446] width 398 height 21
type input "Information Technology"
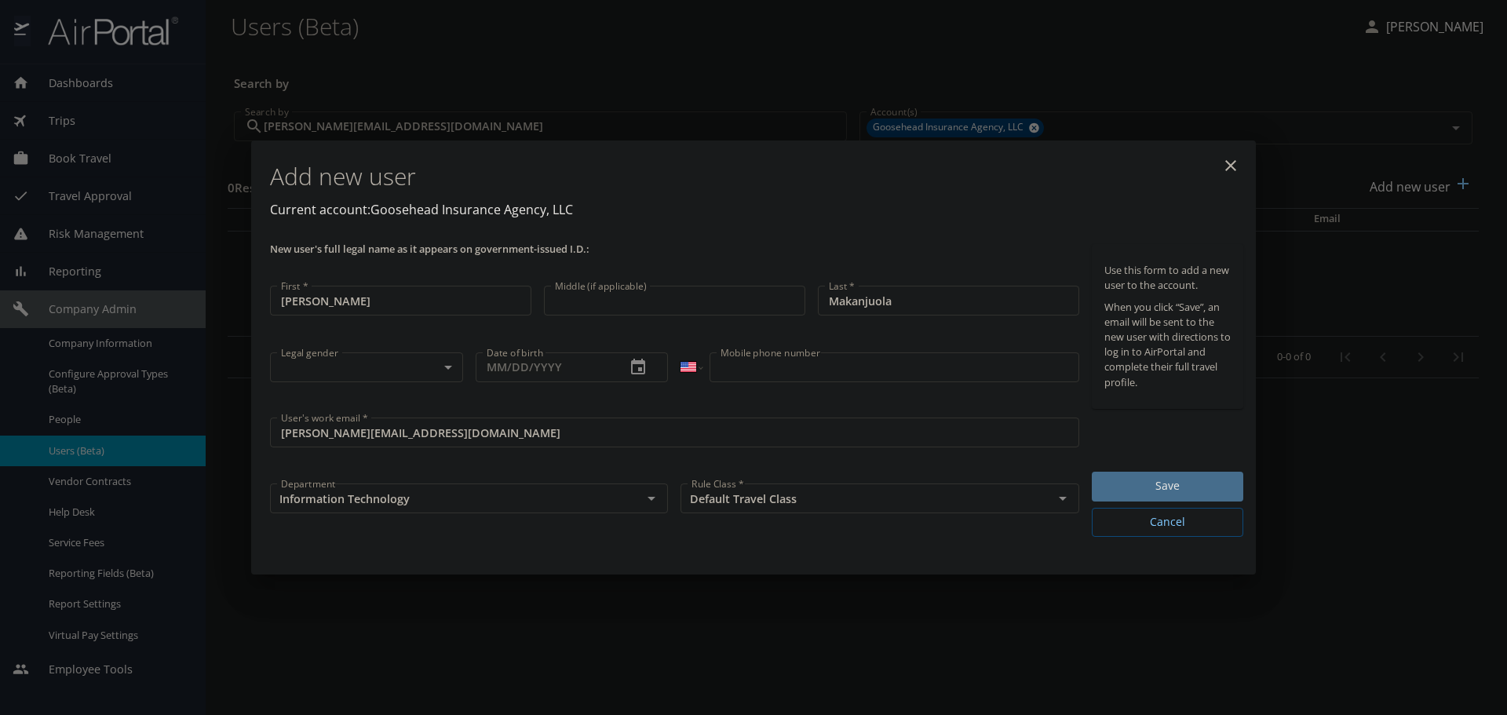
click at [1140, 487] on span "Save" at bounding box center [1168, 487] width 126 height 20
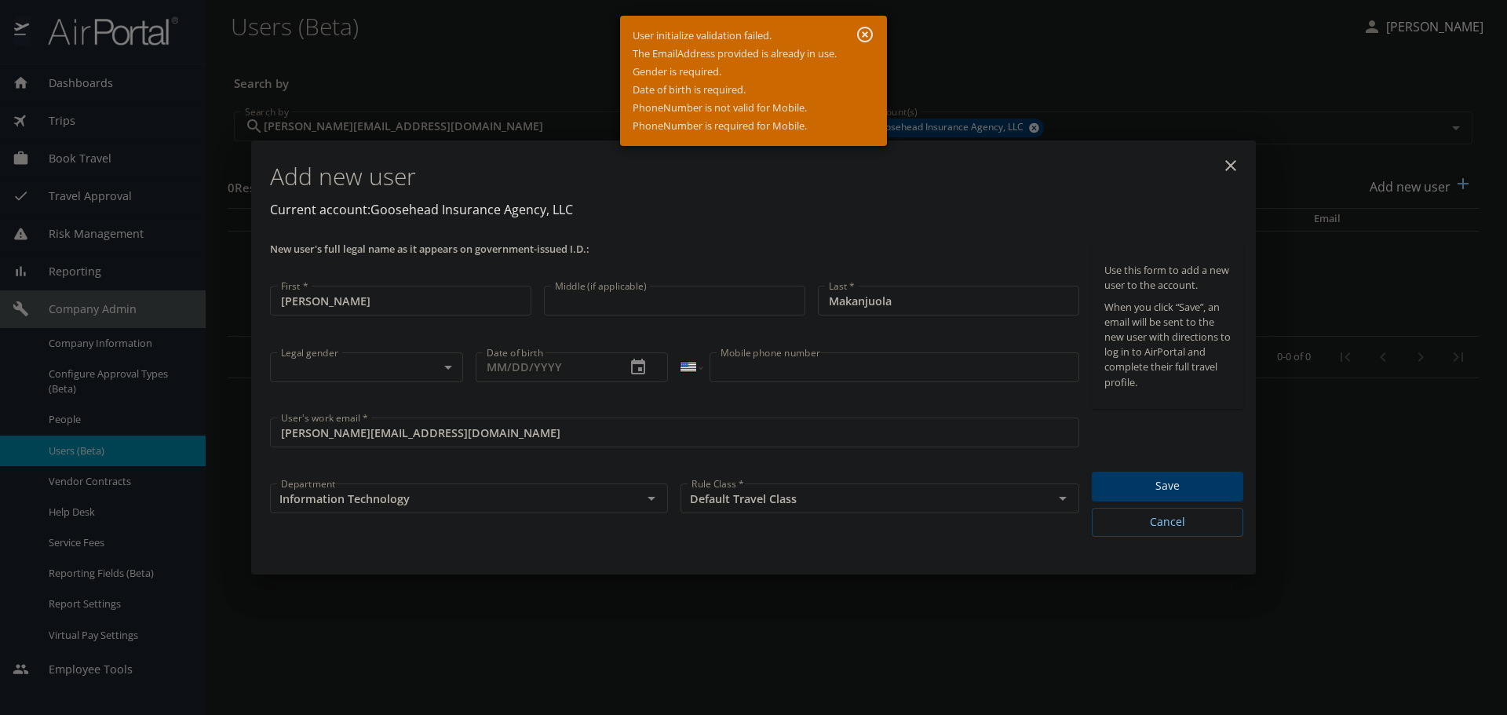
click at [863, 35] on icon "button" at bounding box center [865, 34] width 19 height 19
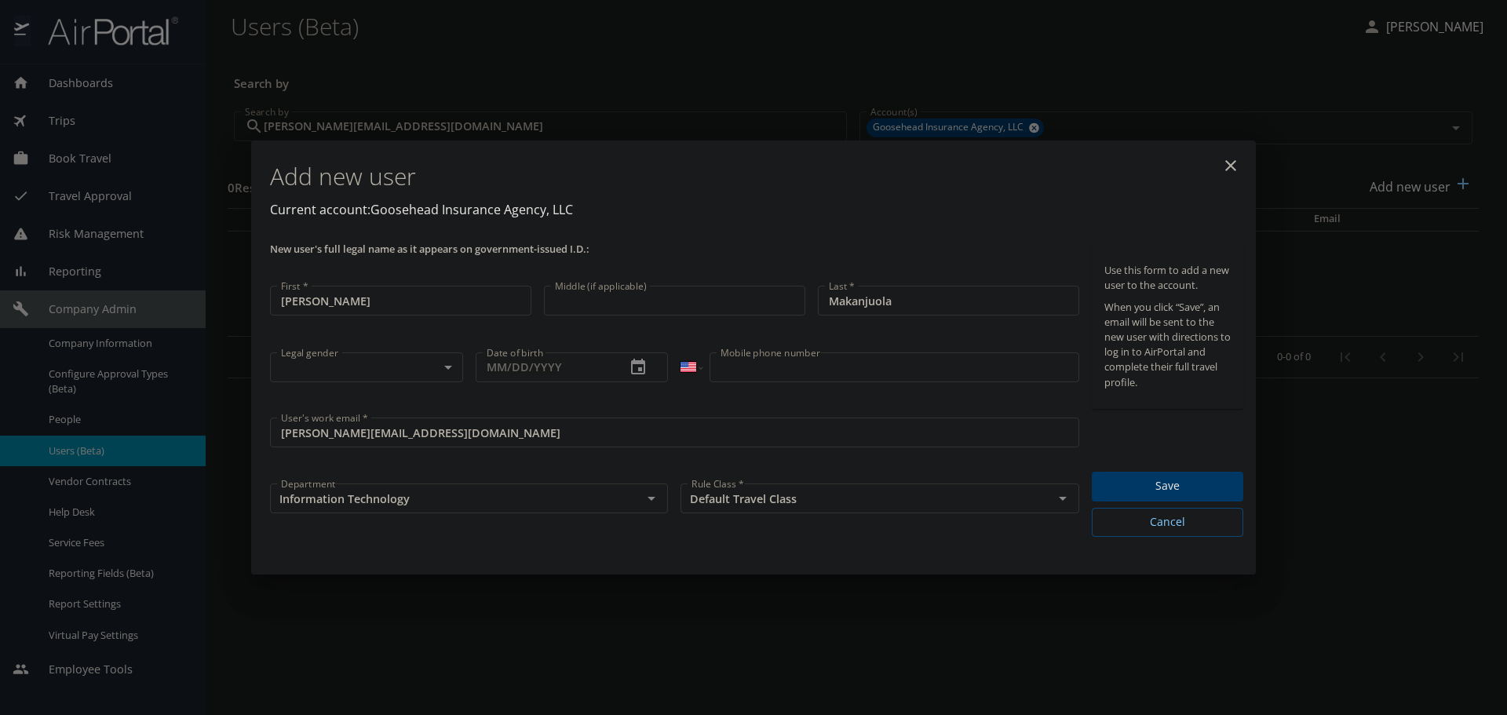
click at [1231, 164] on icon "close" at bounding box center [1231, 165] width 19 height 19
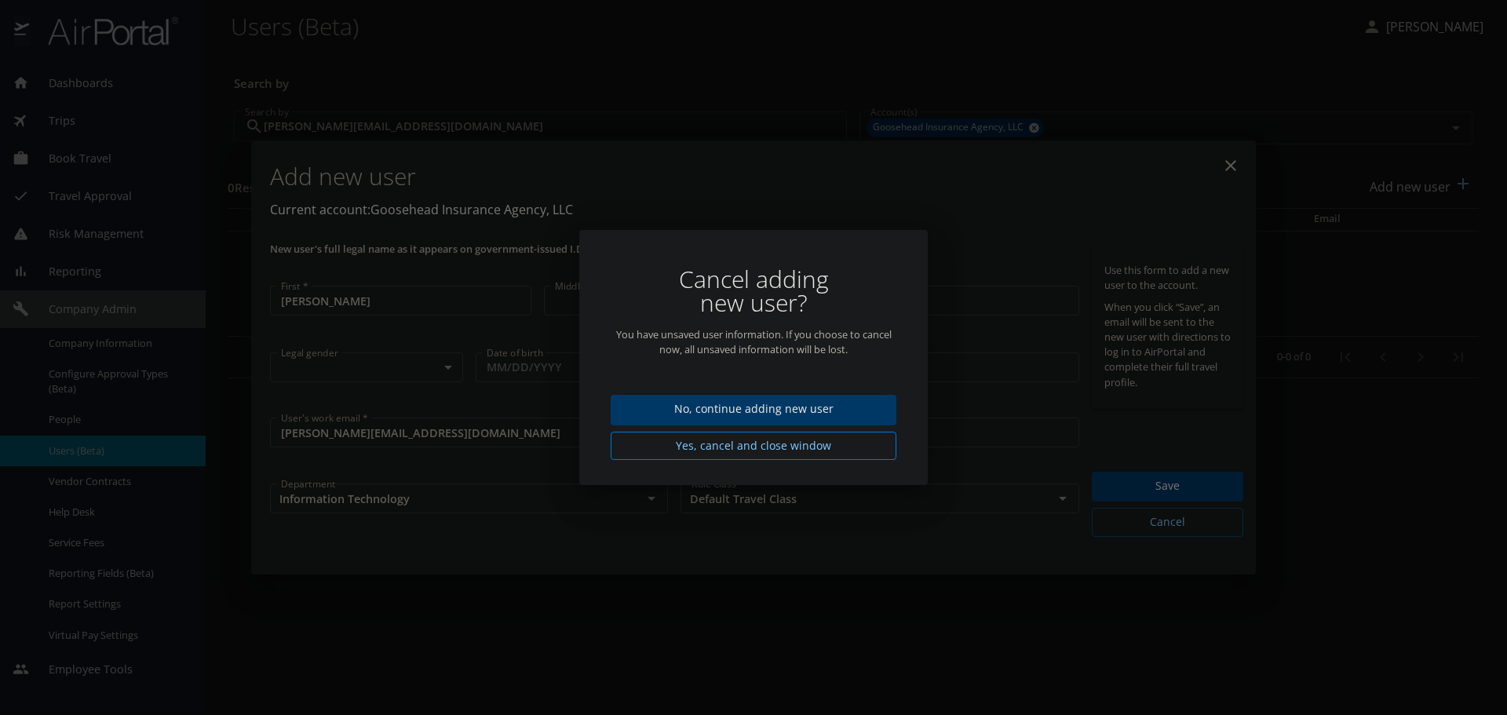
click at [754, 447] on span "Yes, cancel and close window" at bounding box center [753, 446] width 261 height 20
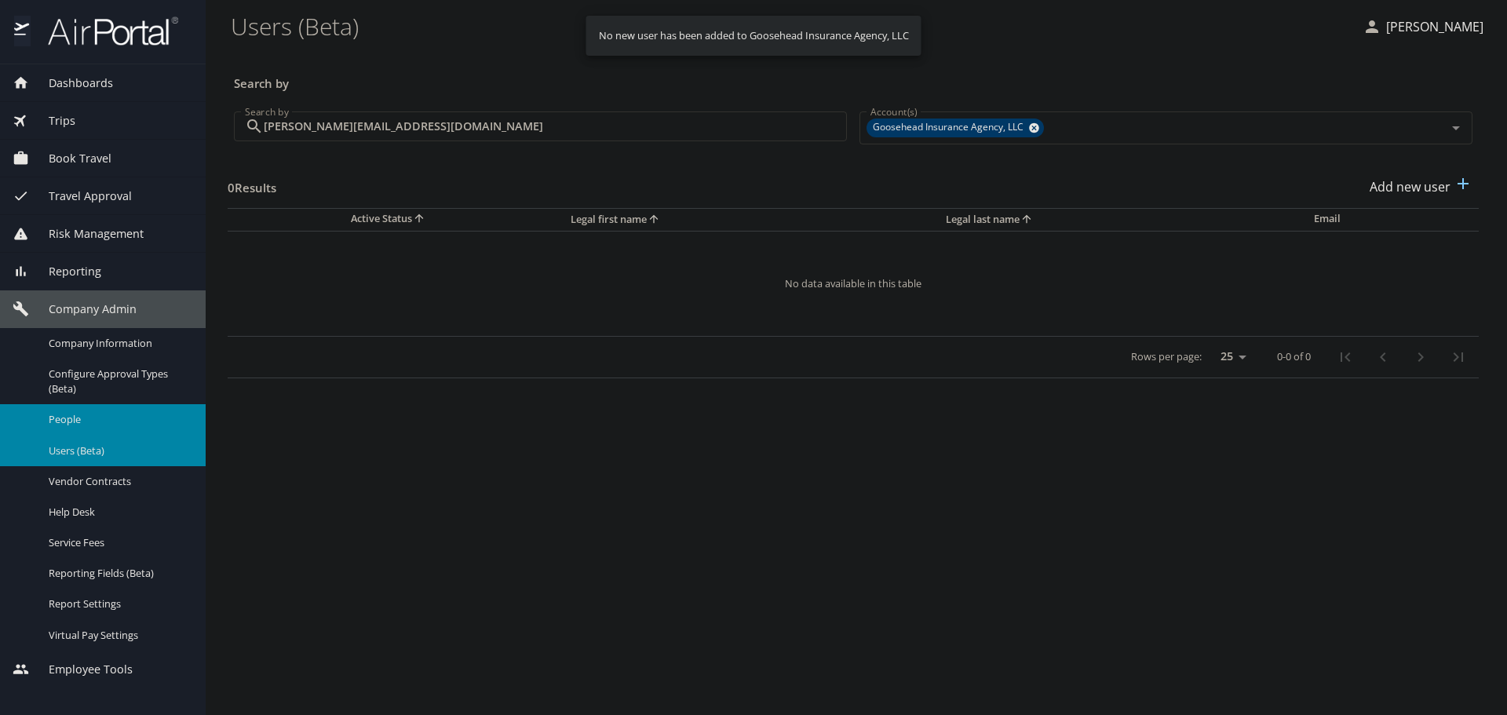
click at [64, 405] on link "People" at bounding box center [103, 419] width 206 height 31
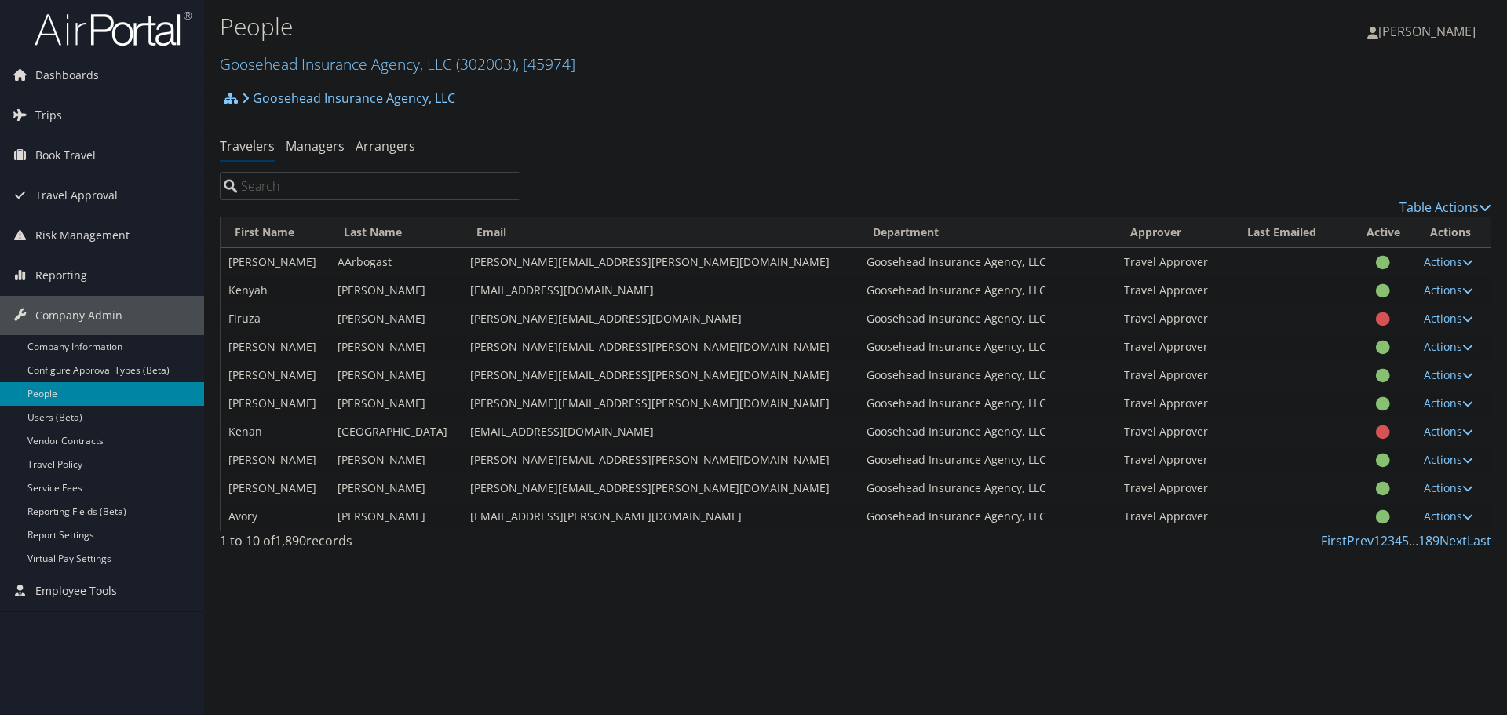
click at [340, 185] on input "search" at bounding box center [370, 186] width 301 height 28
paste input "[PERSON_NAME][EMAIL_ADDRESS][DOMAIN_NAME]"
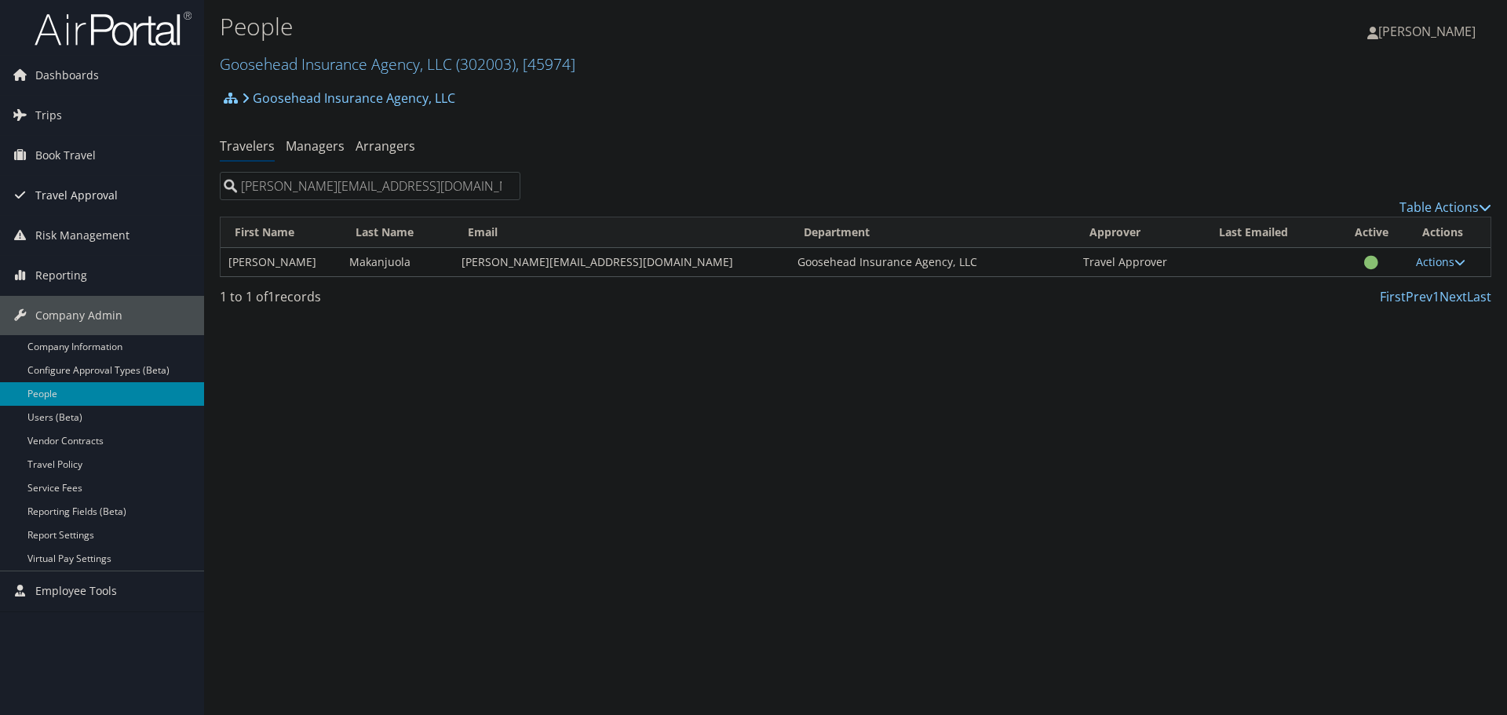
type input "[PERSON_NAME][EMAIL_ADDRESS][DOMAIN_NAME]"
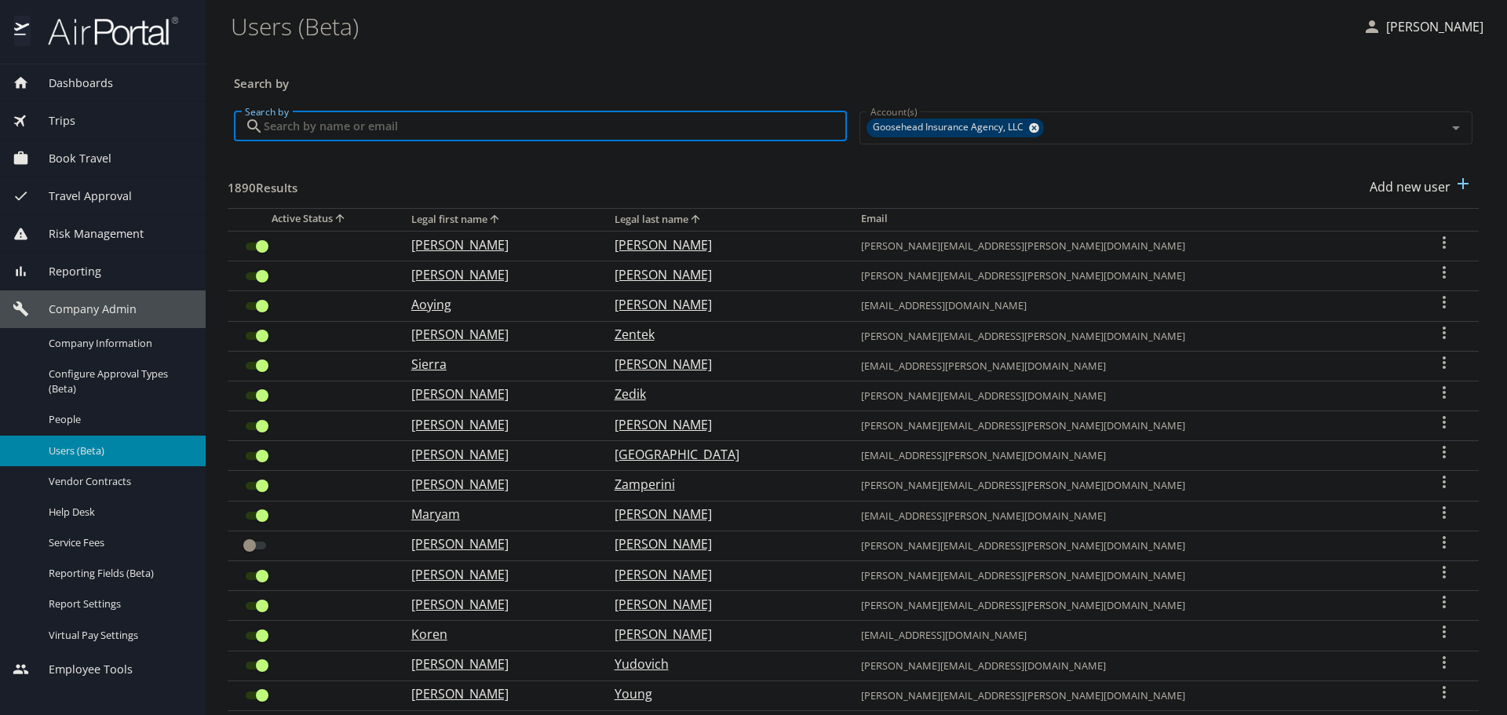
click at [381, 124] on input "Search by" at bounding box center [555, 126] width 583 height 30
paste input "[EMAIL_ADDRESS][PERSON_NAME][DOMAIN_NAME]"
type input "[EMAIL_ADDRESS][PERSON_NAME][DOMAIN_NAME]"
